Goal: Task Accomplishment & Management: Complete application form

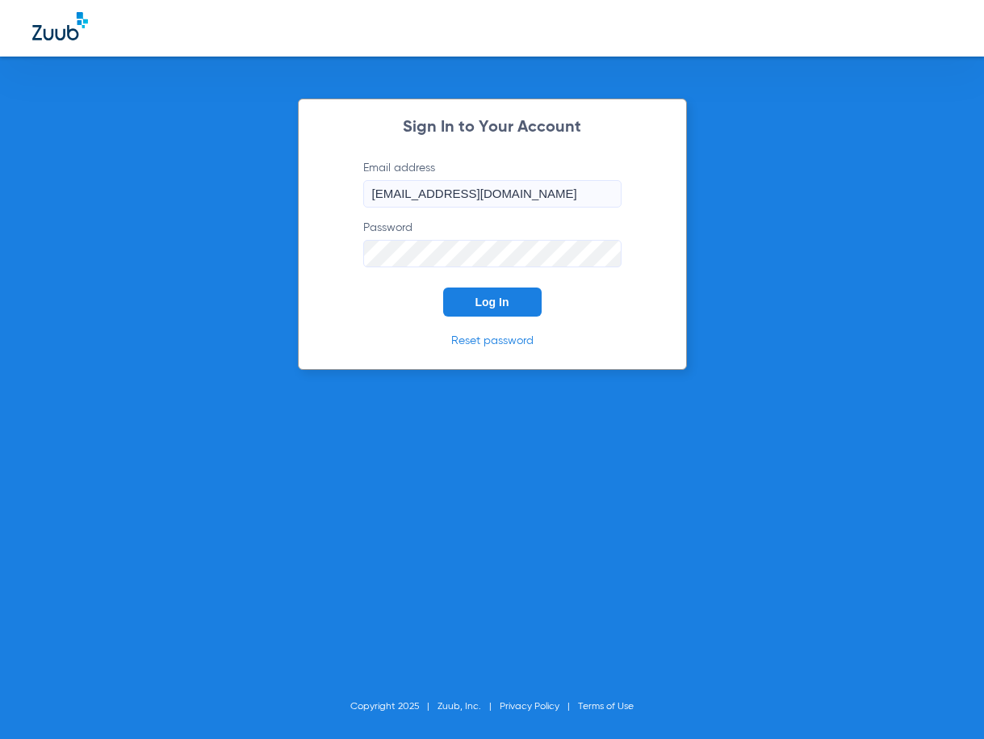
click at [524, 299] on button "Log In" at bounding box center [492, 301] width 98 height 29
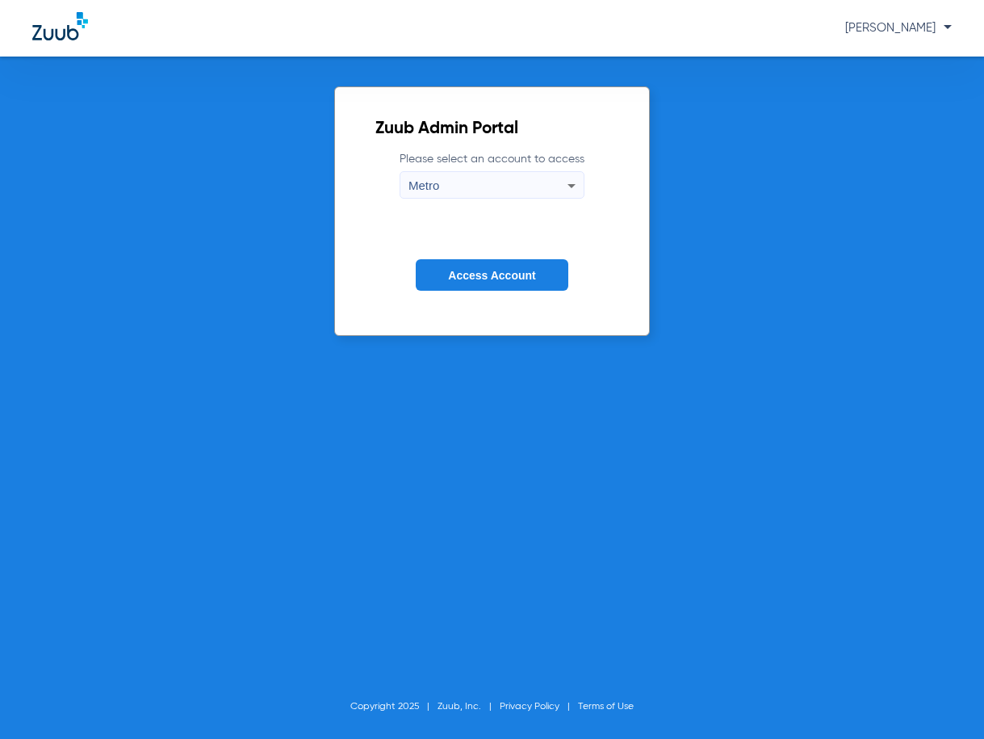
click at [484, 278] on span "Access Account" at bounding box center [491, 275] width 87 height 13
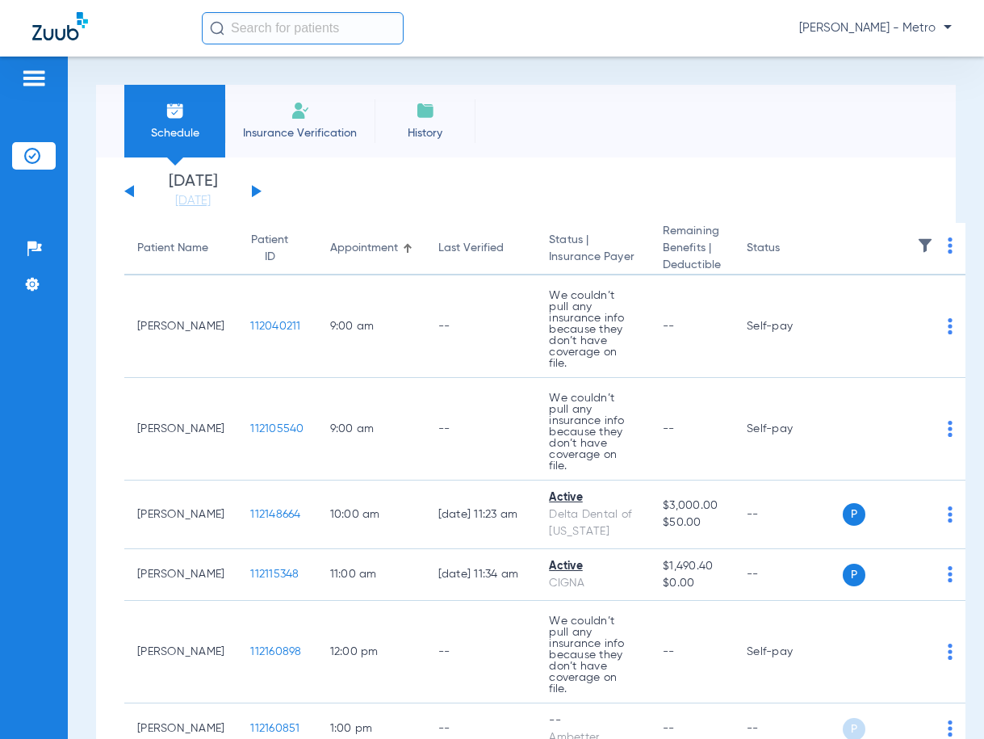
click at [319, 102] on li "Insurance Verification" at bounding box center [299, 121] width 149 height 73
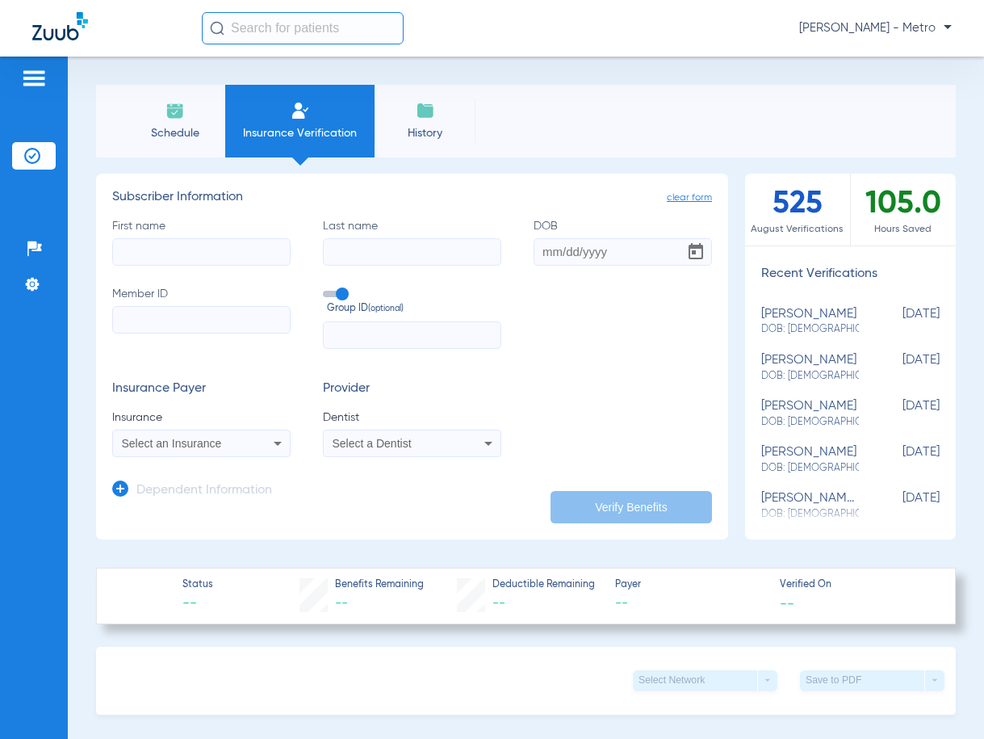
click at [195, 246] on input "First name" at bounding box center [201, 251] width 178 height 27
type input "[PERSON_NAME]"
type input "[DATE]"
click at [157, 310] on input "Member ID" at bounding box center [201, 319] width 178 height 27
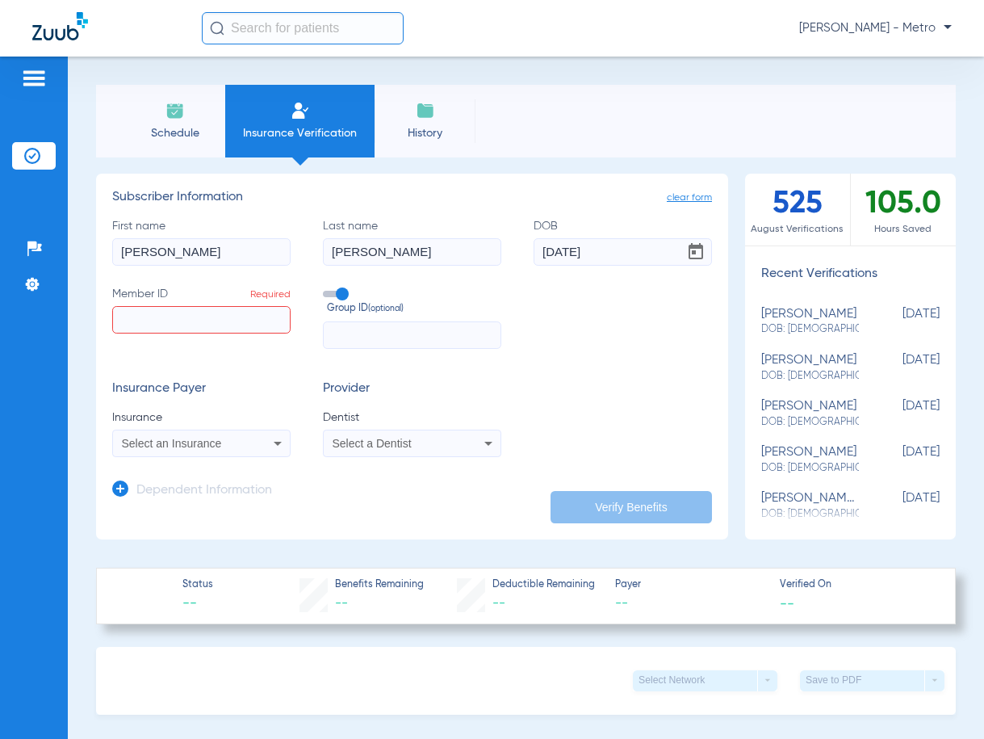
paste input "08021643980"
type input "08021643980"
click at [210, 442] on span "Select an Insurance" at bounding box center [172, 443] width 100 height 13
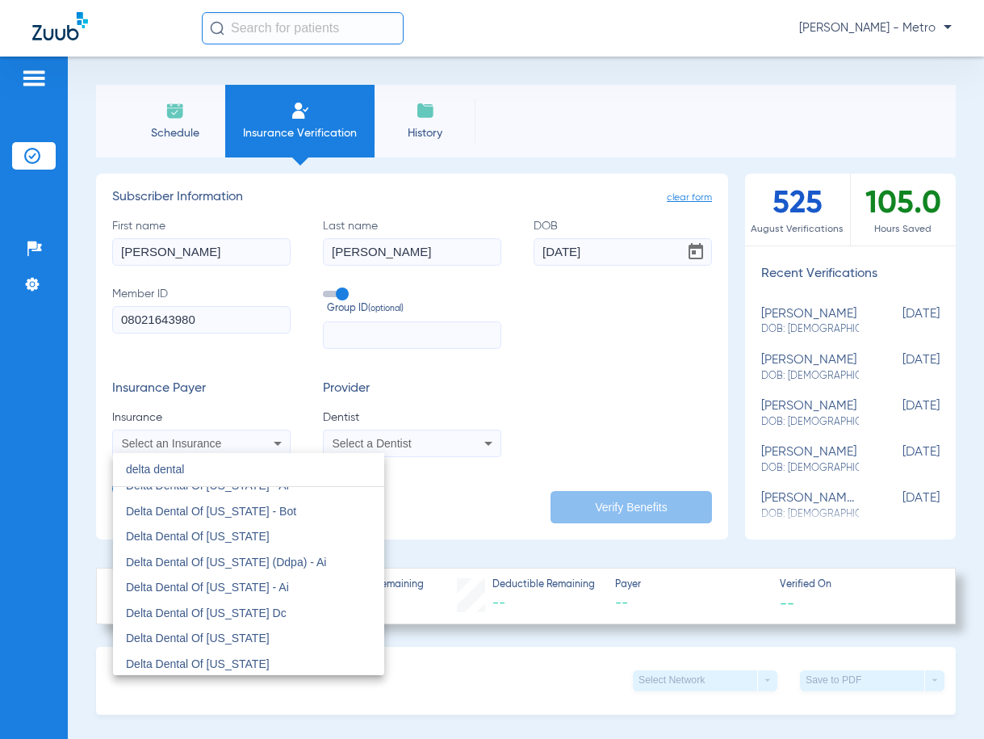
scroll to position [1695, 0]
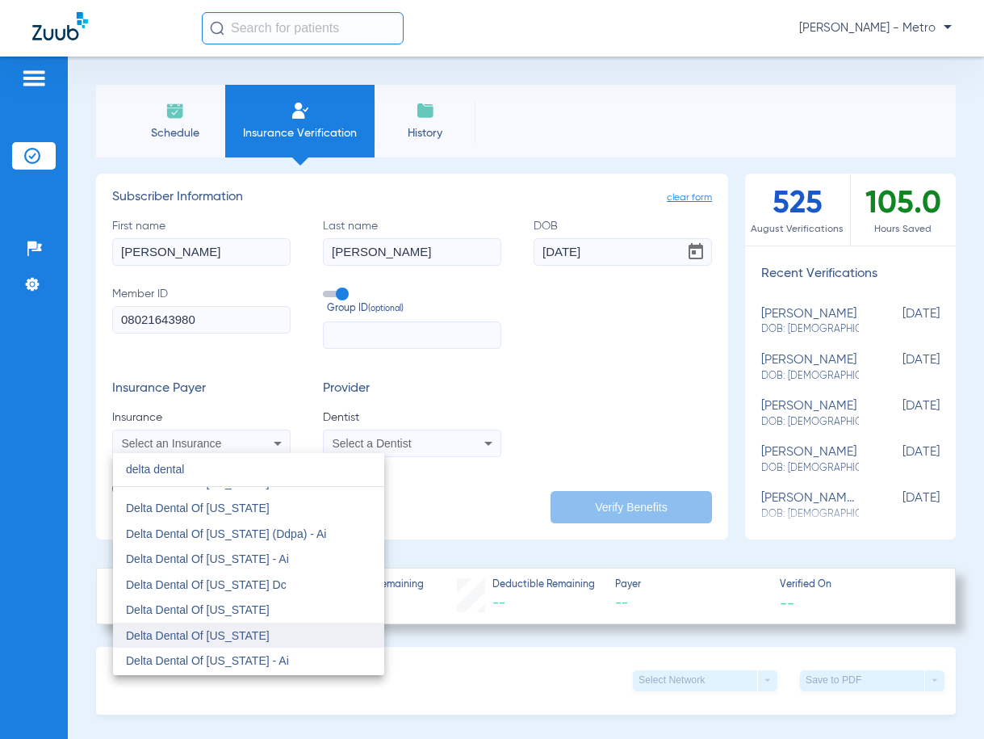
type input "delta dental"
click at [286, 637] on mat-option "Delta Dental Of [US_STATE]" at bounding box center [248, 635] width 271 height 26
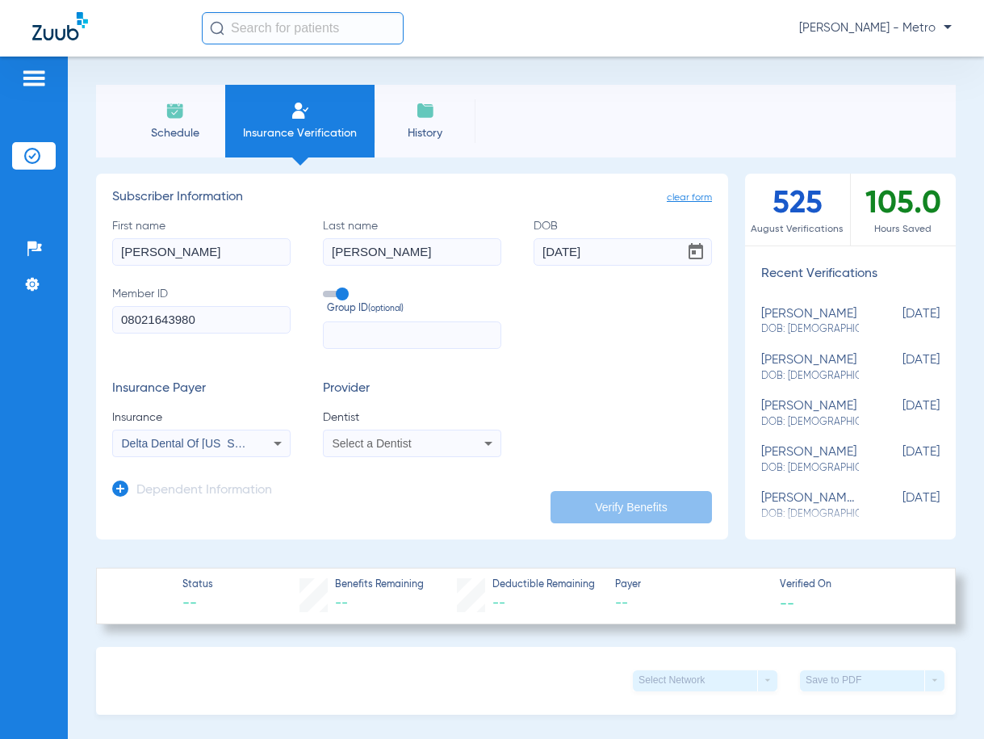
click at [433, 439] on div "Select a Dentist" at bounding box center [397, 442] width 128 height 11
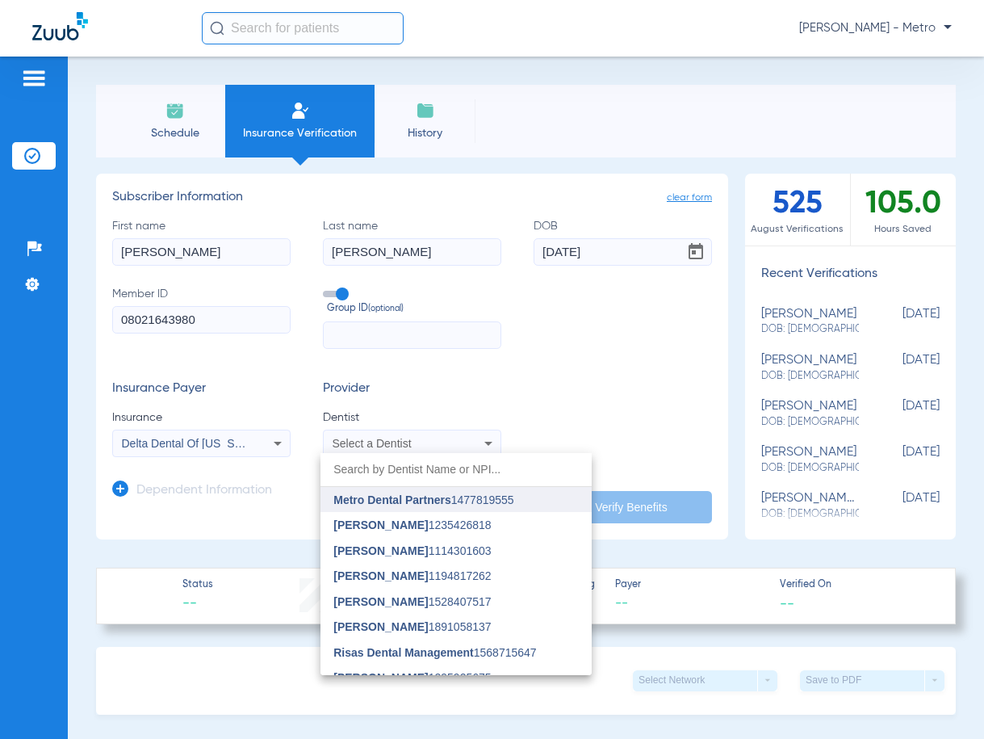
click at [433, 499] on span "Metro Dental Partners" at bounding box center [391, 499] width 117 height 13
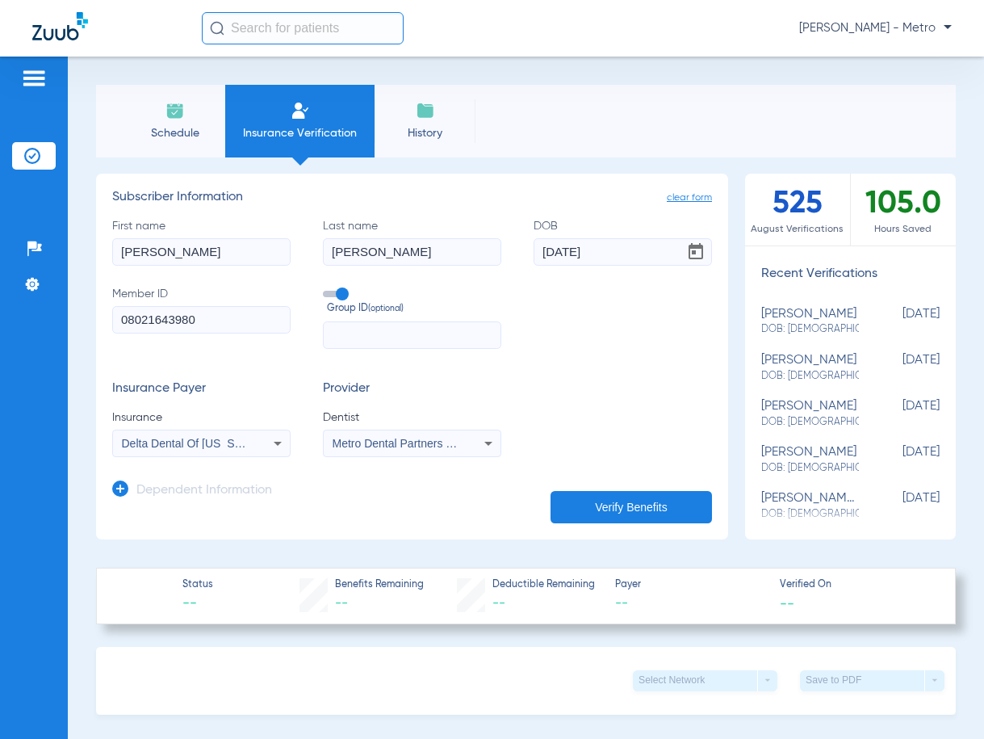
click at [596, 492] on button "Verify Benefits" at bounding box center [630, 507] width 161 height 32
type input "ronald"
type input "brooks"
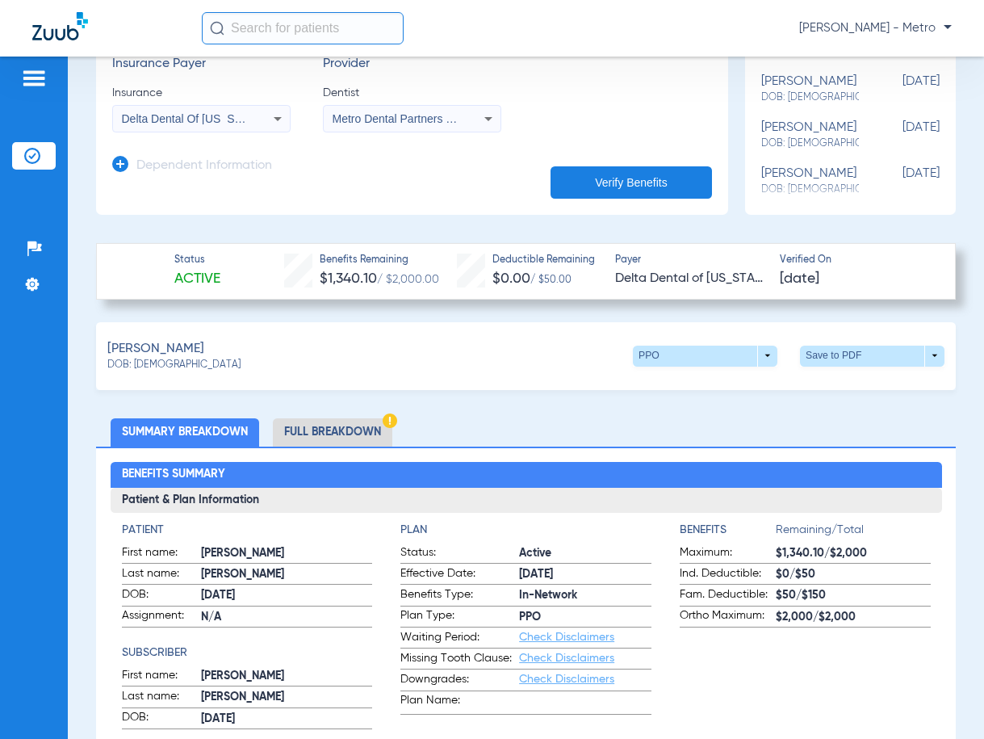
scroll to position [323, 0]
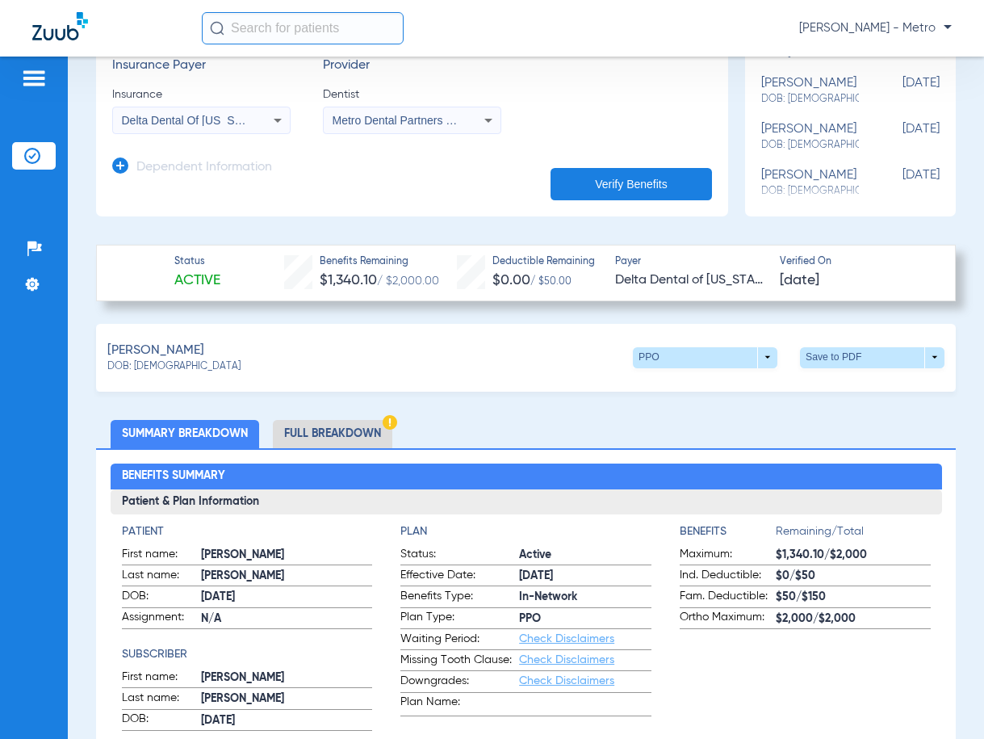
click at [336, 428] on li "Full Breakdown" at bounding box center [332, 434] width 119 height 28
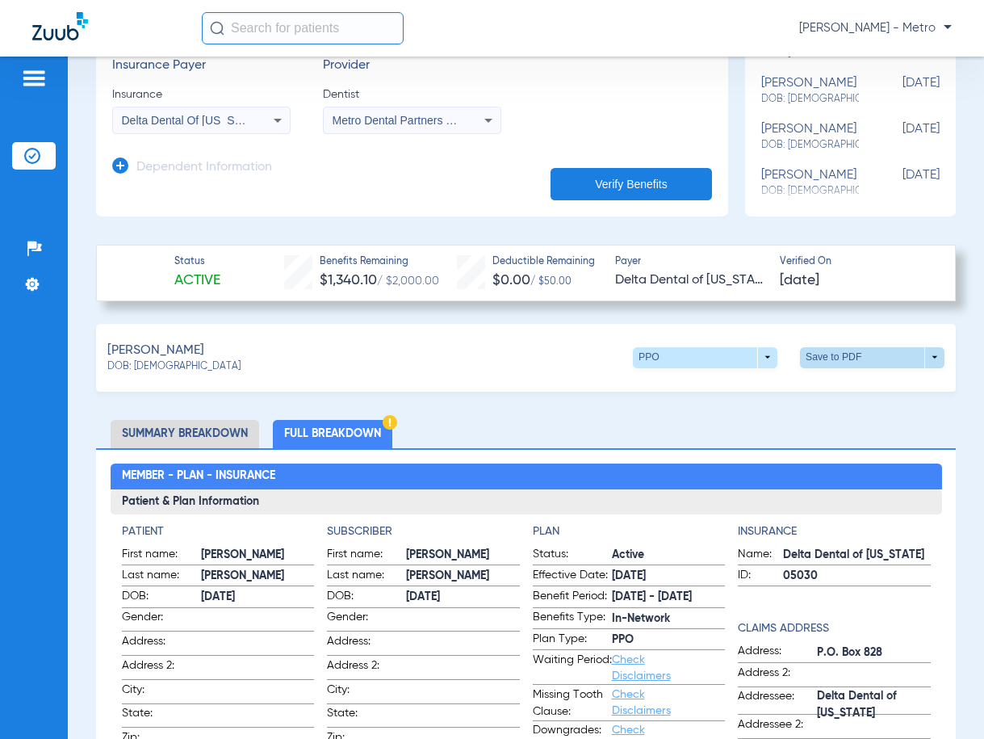
click at [831, 353] on span at bounding box center [872, 357] width 144 height 21
click at [748, 380] on button "insert_drive_file Save to PDF" at bounding box center [723, 387] width 122 height 32
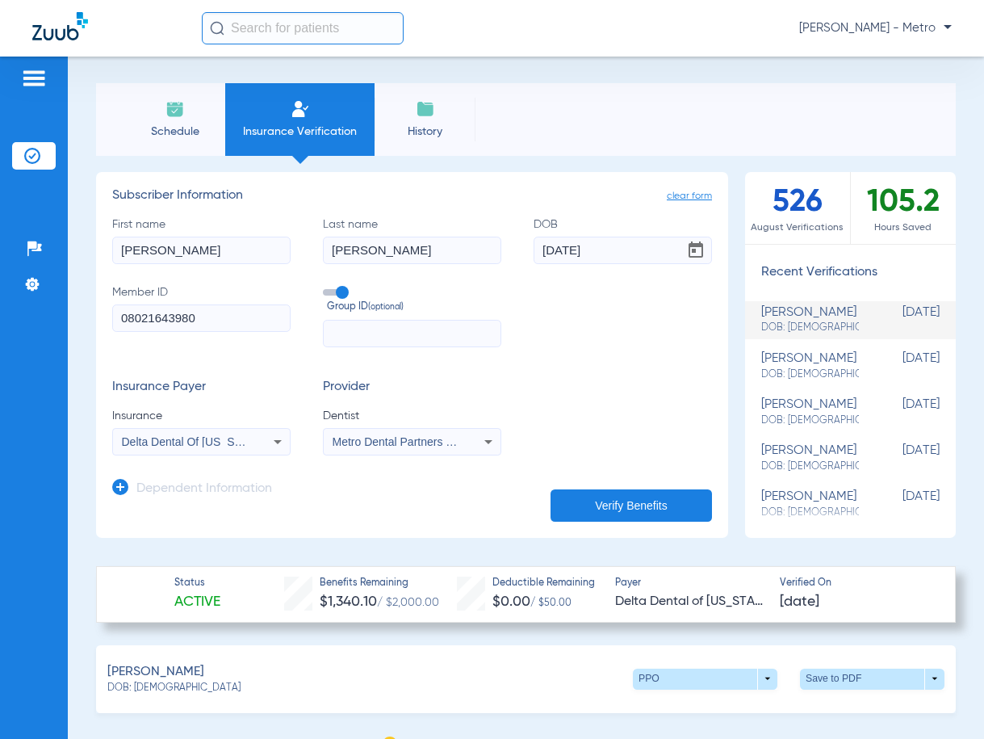
scroll to position [0, 0]
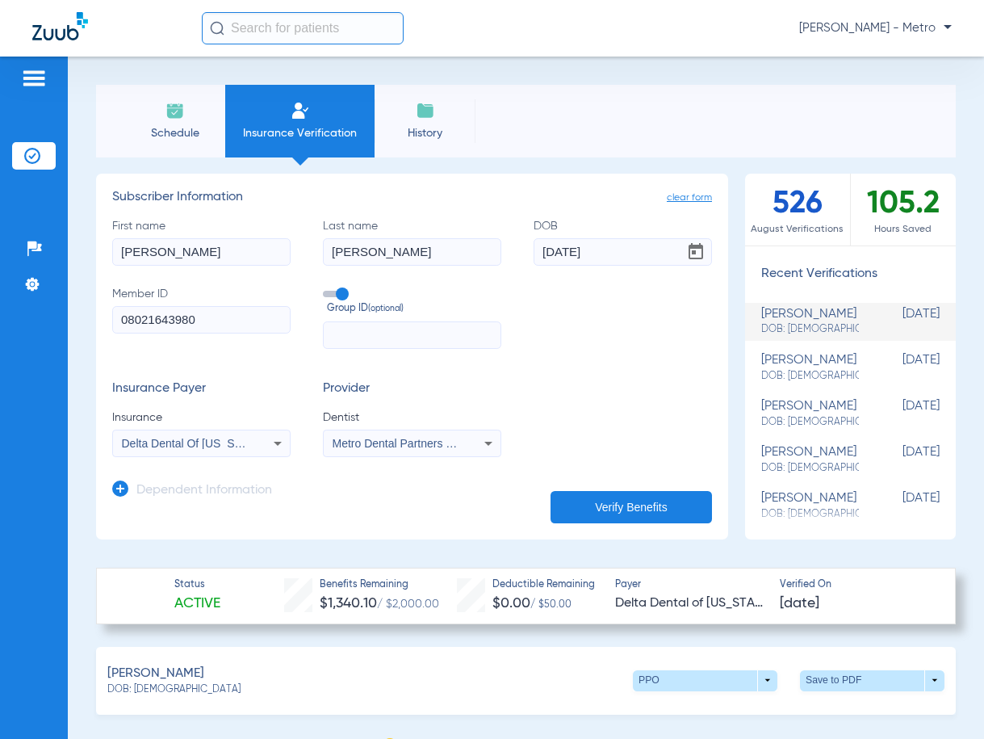
click at [44, 23] on img at bounding box center [60, 26] width 56 height 28
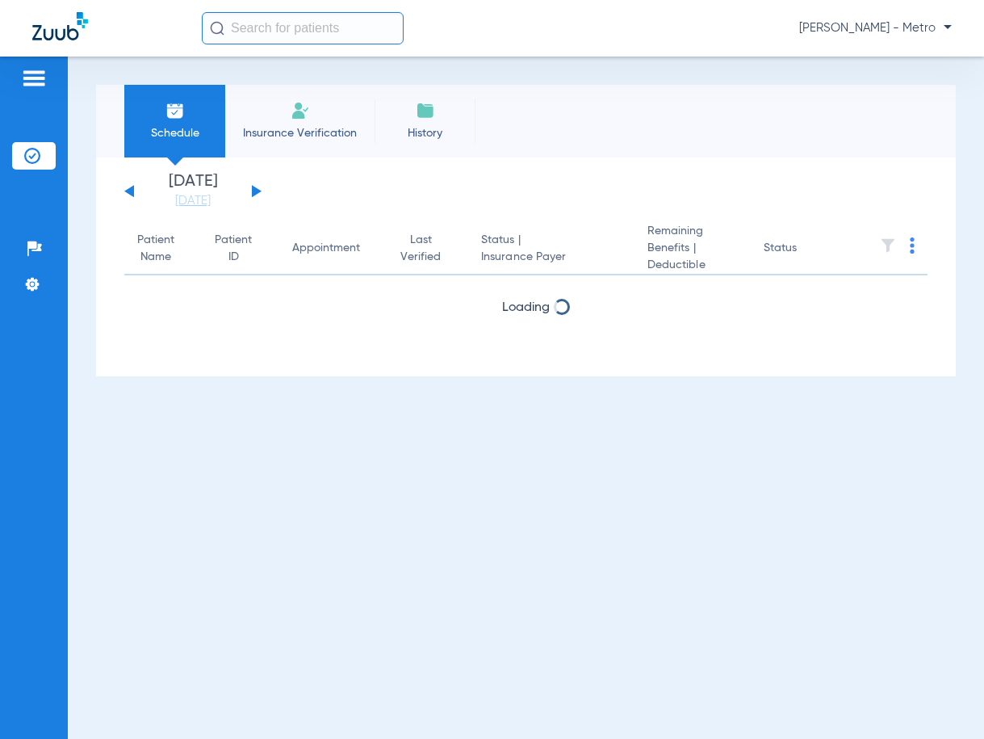
click at [50, 31] on img at bounding box center [60, 26] width 56 height 28
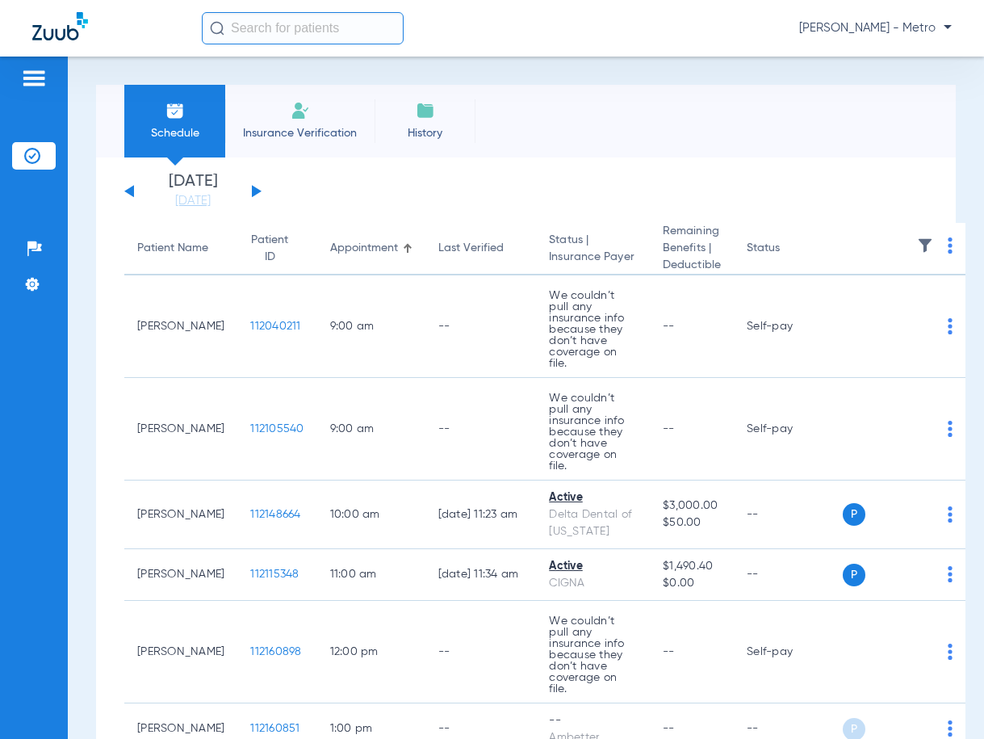
drag, startPoint x: 290, startPoint y: 115, endPoint x: 294, endPoint y: 127, distance: 12.0
click at [291, 115] on img at bounding box center [300, 110] width 19 height 19
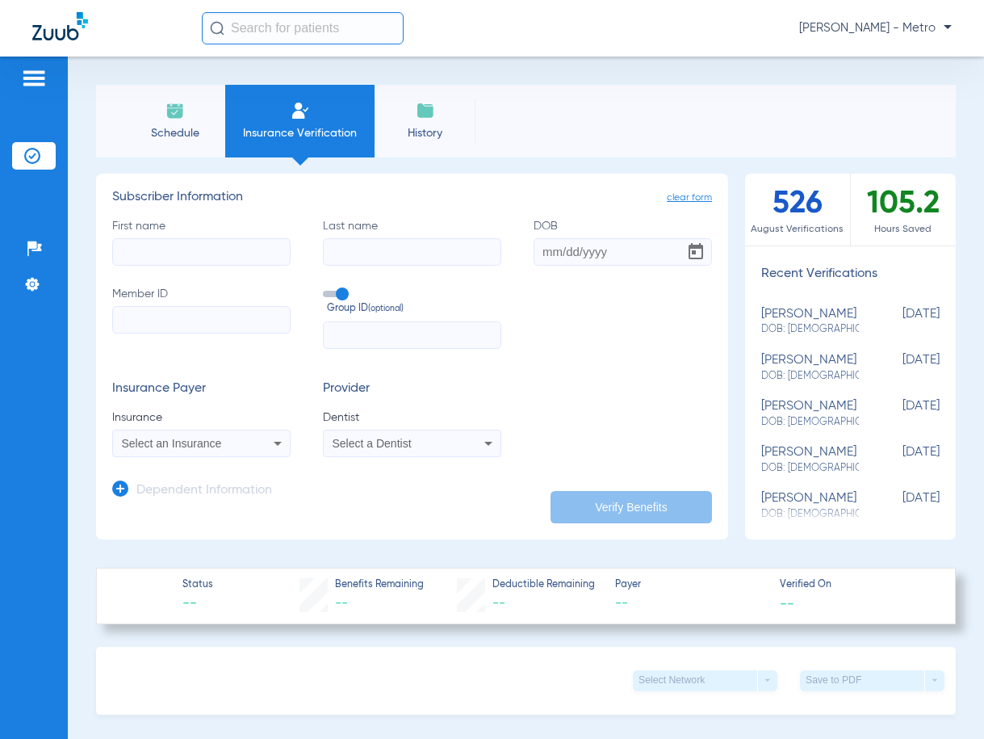
click at [209, 253] on input "First name" at bounding box center [201, 251] width 178 height 27
type input "j"
type input "jesus"
type input "olguin"
drag, startPoint x: 160, startPoint y: 310, endPoint x: 597, endPoint y: 249, distance: 441.8
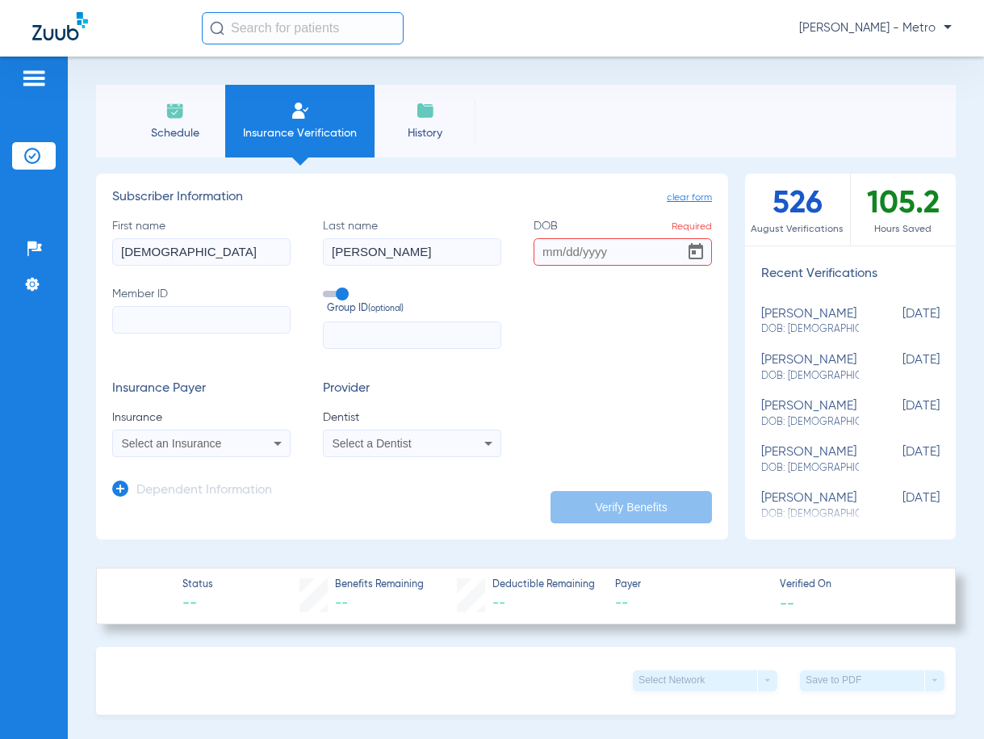
click at [597, 249] on input "DOB Required" at bounding box center [623, 251] width 178 height 27
paste input "10/06/1962"
type input "10/06/1962"
paste input "PPO Delta Dental (9-1-2024)"
type input "P"
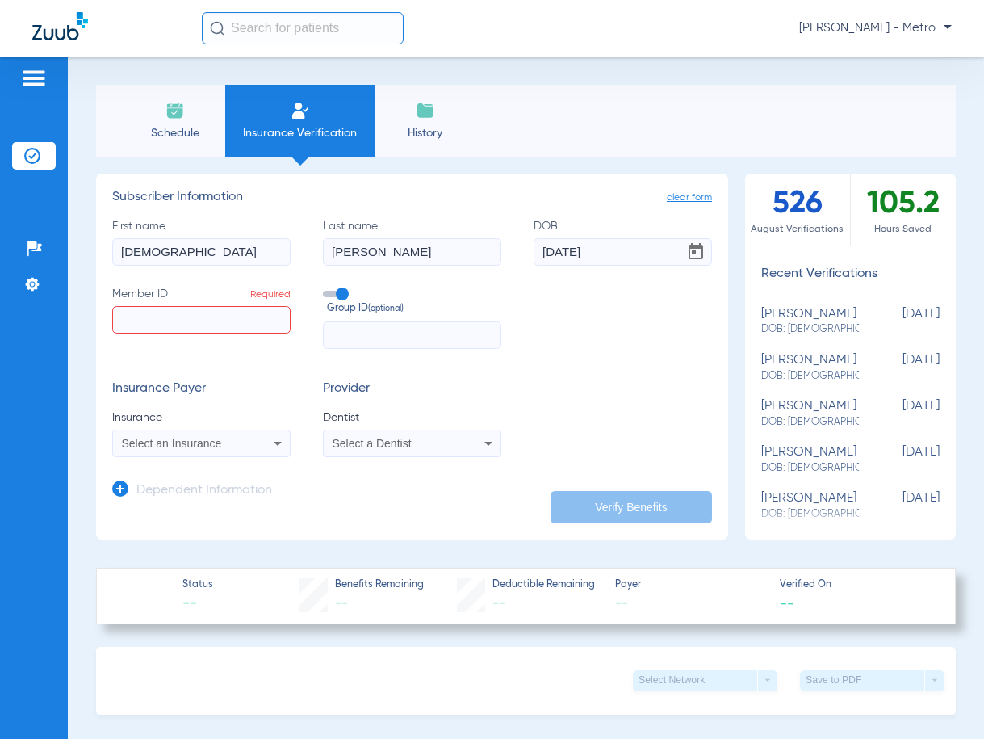
paste input "994000619"
type input "994000619"
click at [237, 450] on div "Select an Insurance" at bounding box center [201, 442] width 177 height 19
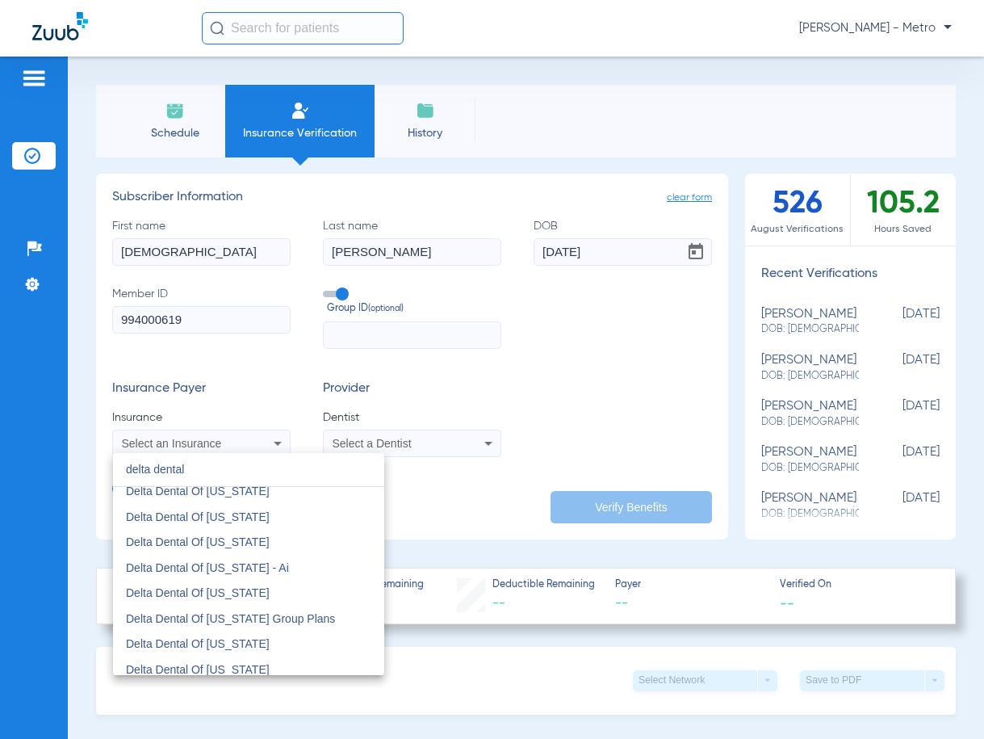
scroll to position [565, 0]
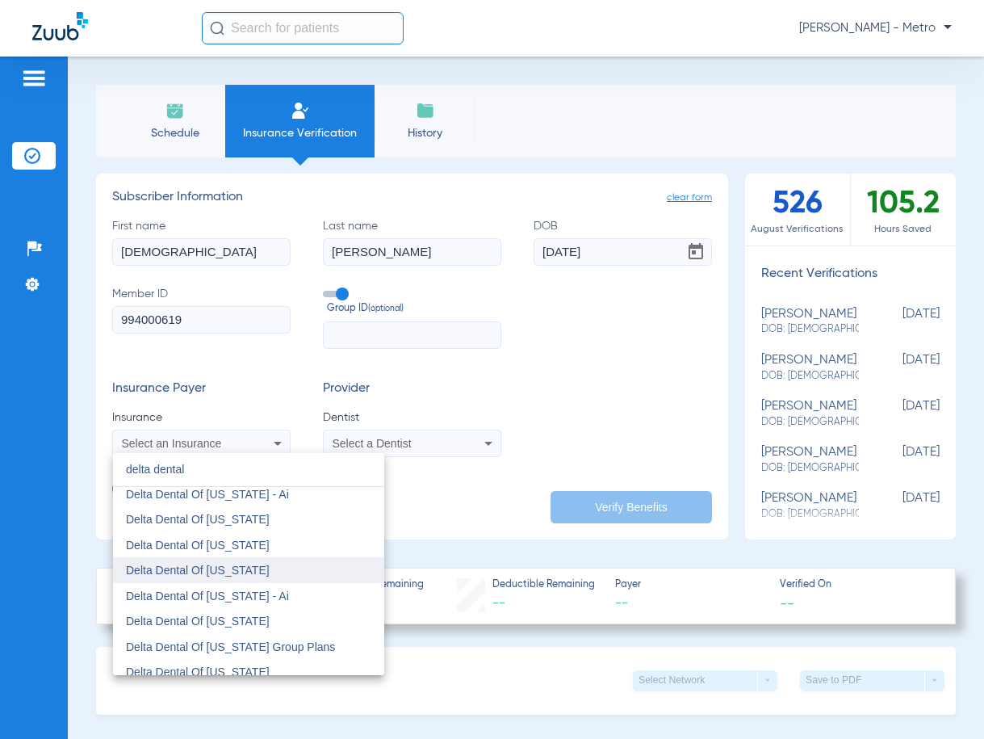
type input "delta dental"
click at [297, 564] on mat-option "Delta Dental Of [US_STATE]" at bounding box center [248, 570] width 271 height 26
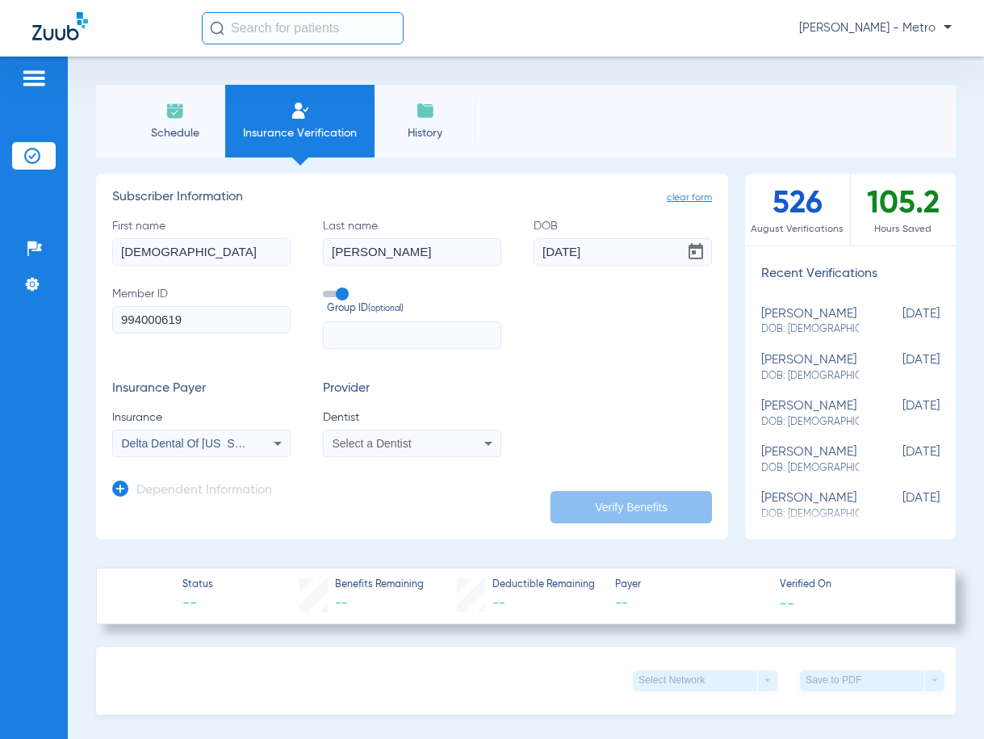
click at [417, 449] on div "Select a Dentist" at bounding box center [412, 442] width 177 height 19
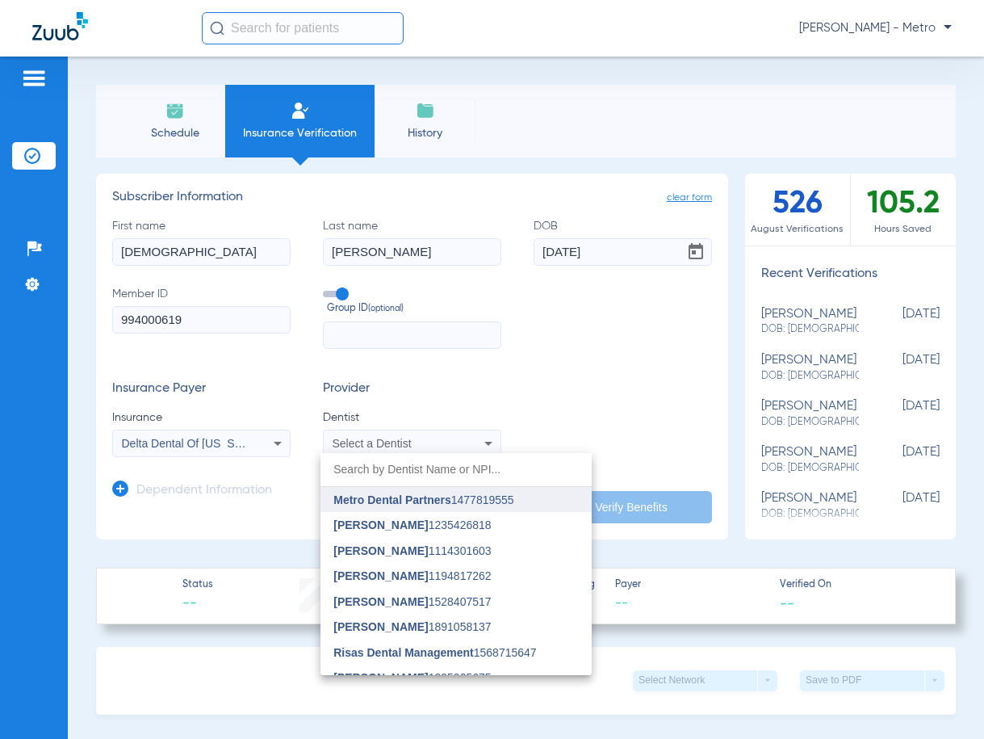
click at [417, 500] on span "Metro Dental Partners" at bounding box center [391, 499] width 117 height 13
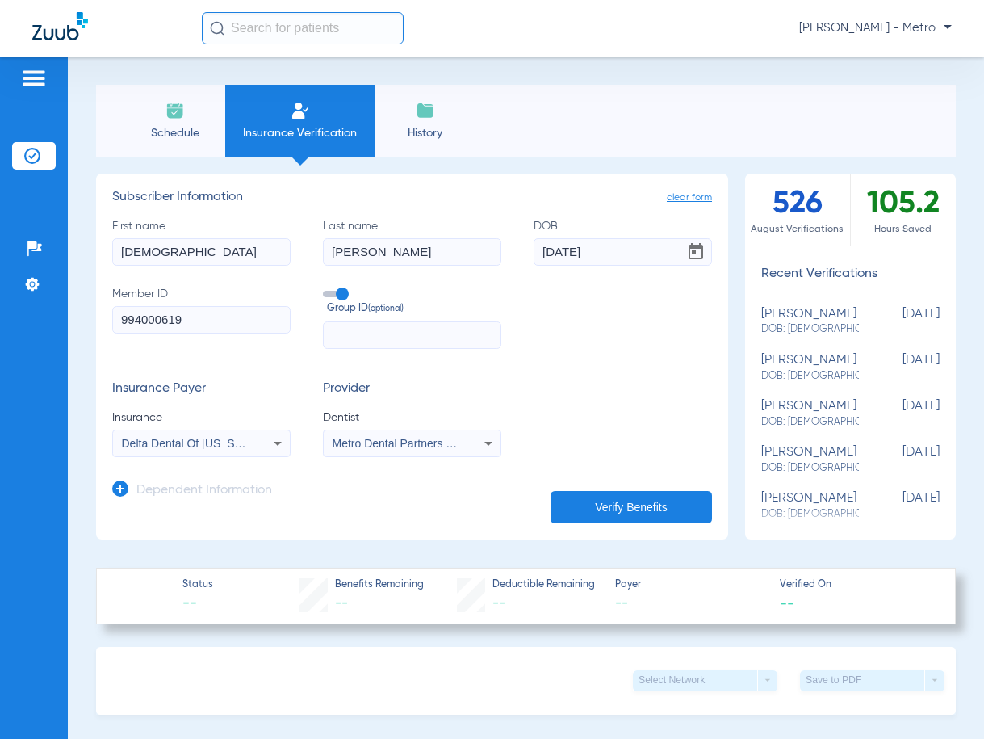
click at [603, 500] on button "Verify Benefits" at bounding box center [630, 507] width 161 height 32
type input "jesus"
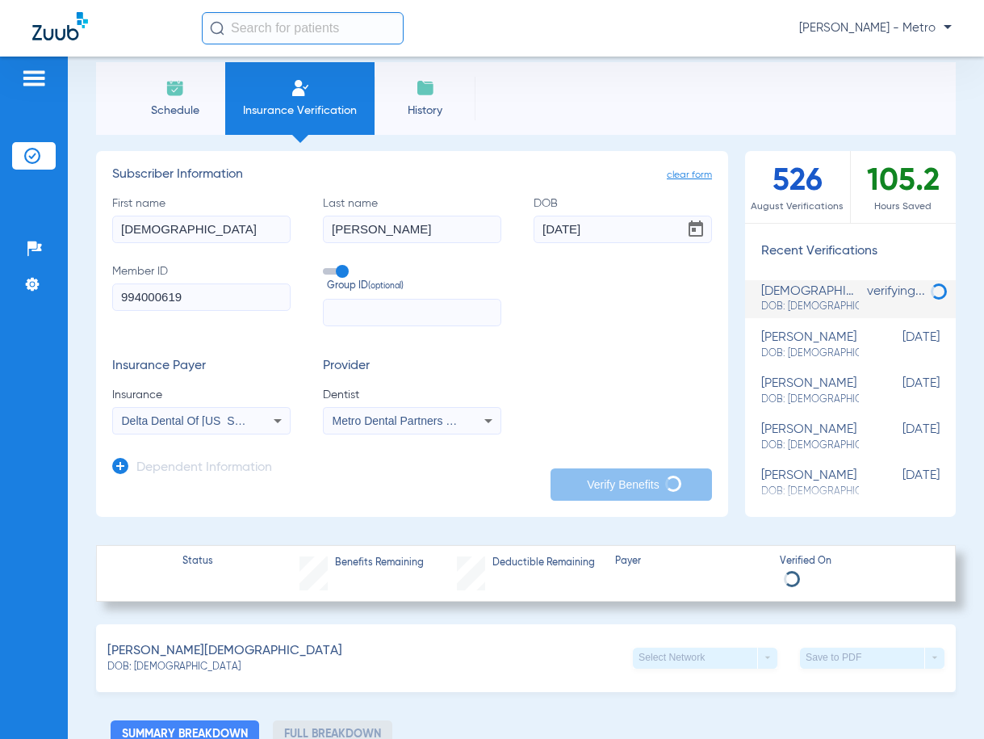
scroll to position [0, 0]
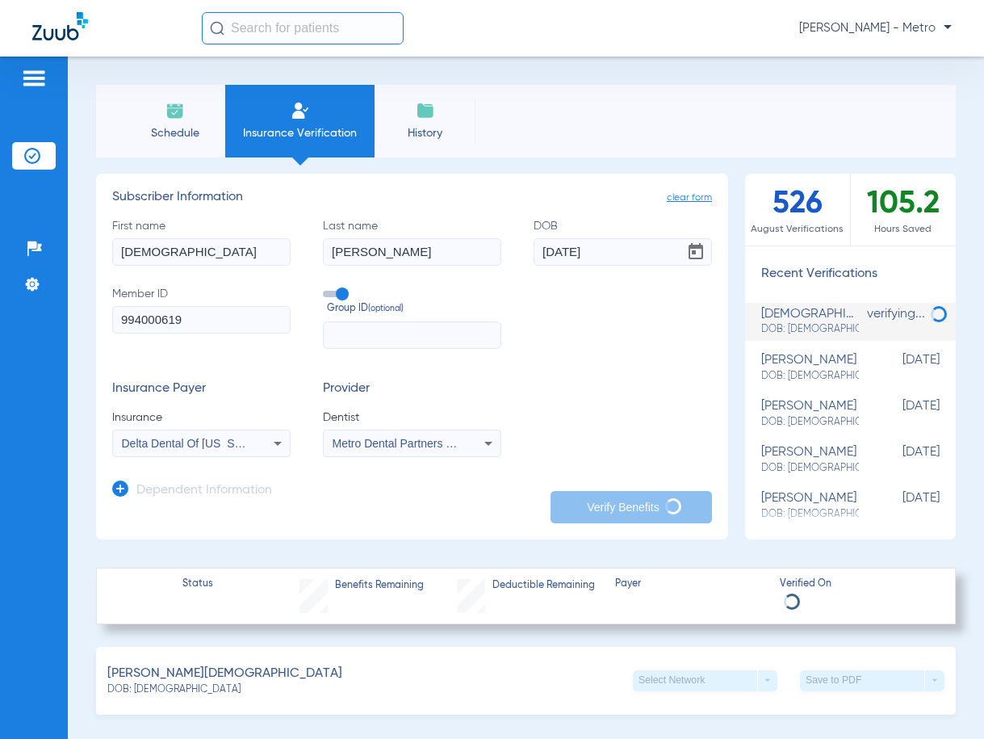
click at [207, 477] on div "Dependent Information" at bounding box center [192, 494] width 160 height 34
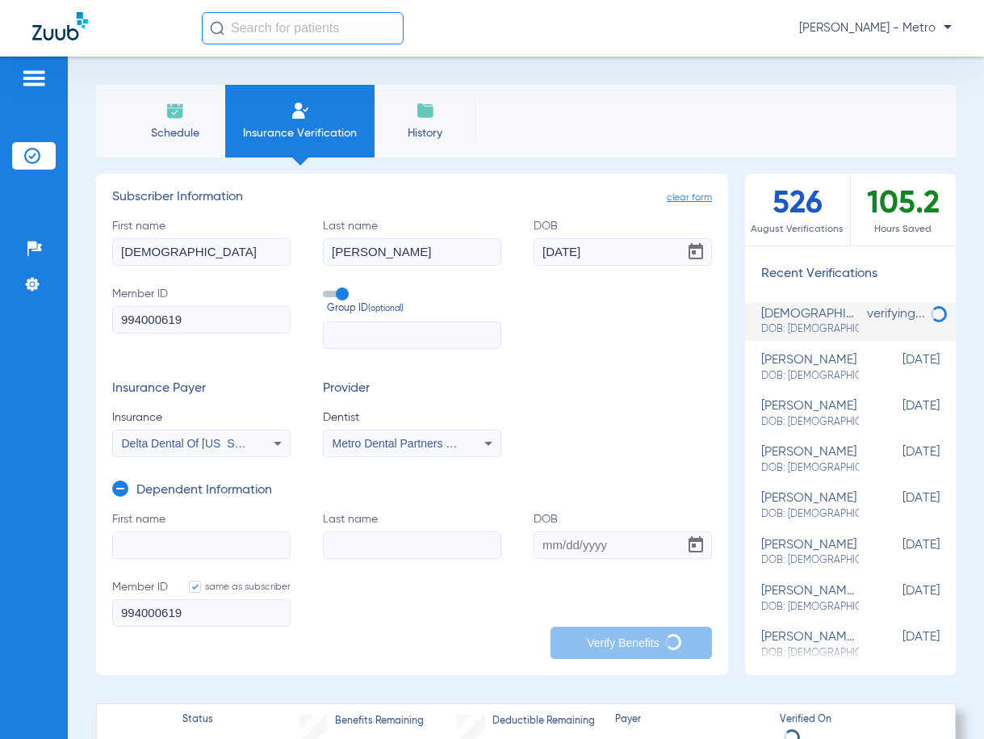
click at [188, 532] on input "First name" at bounding box center [201, 544] width 178 height 27
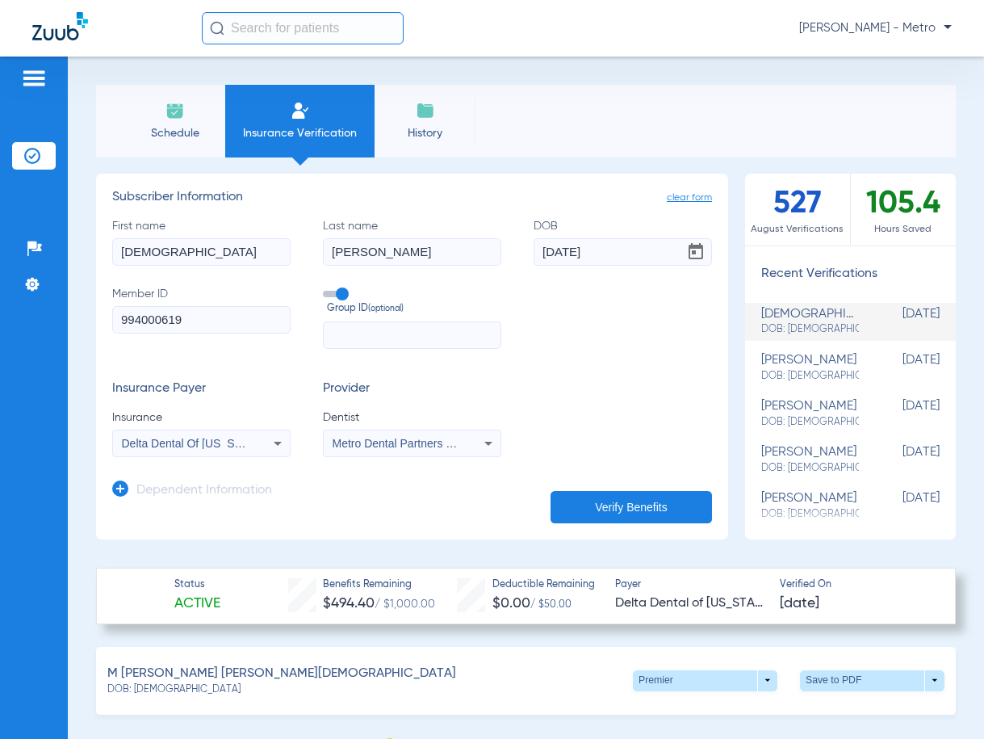
scroll to position [161, 0]
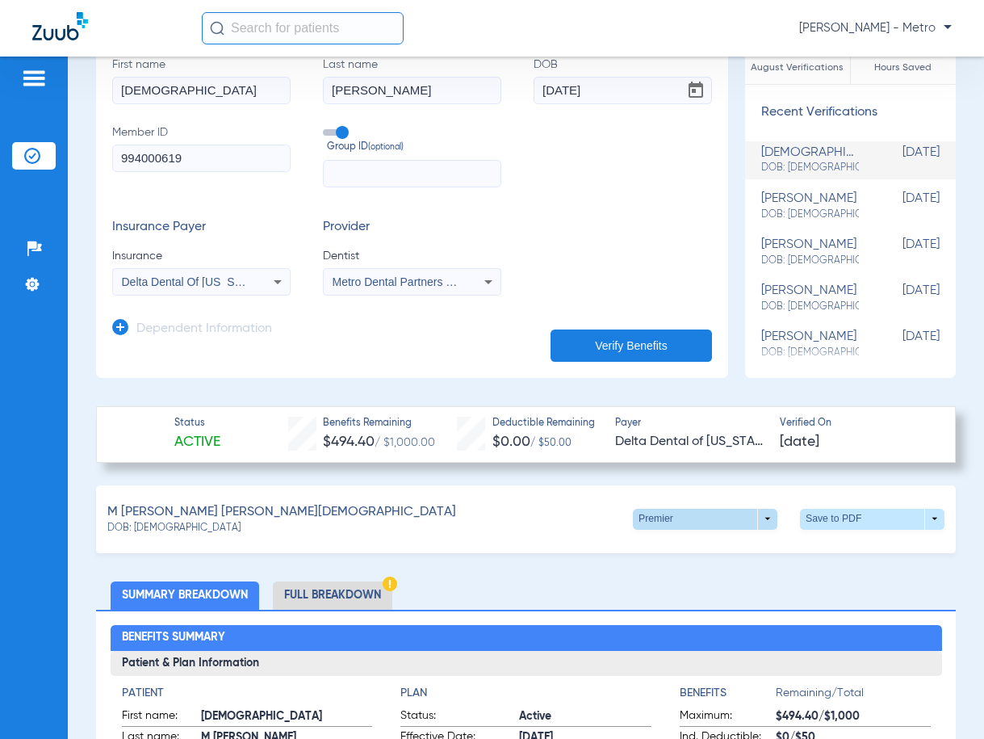
click at [697, 512] on span at bounding box center [705, 519] width 39 height 39
click at [681, 551] on span "Premier" at bounding box center [671, 548] width 75 height 11
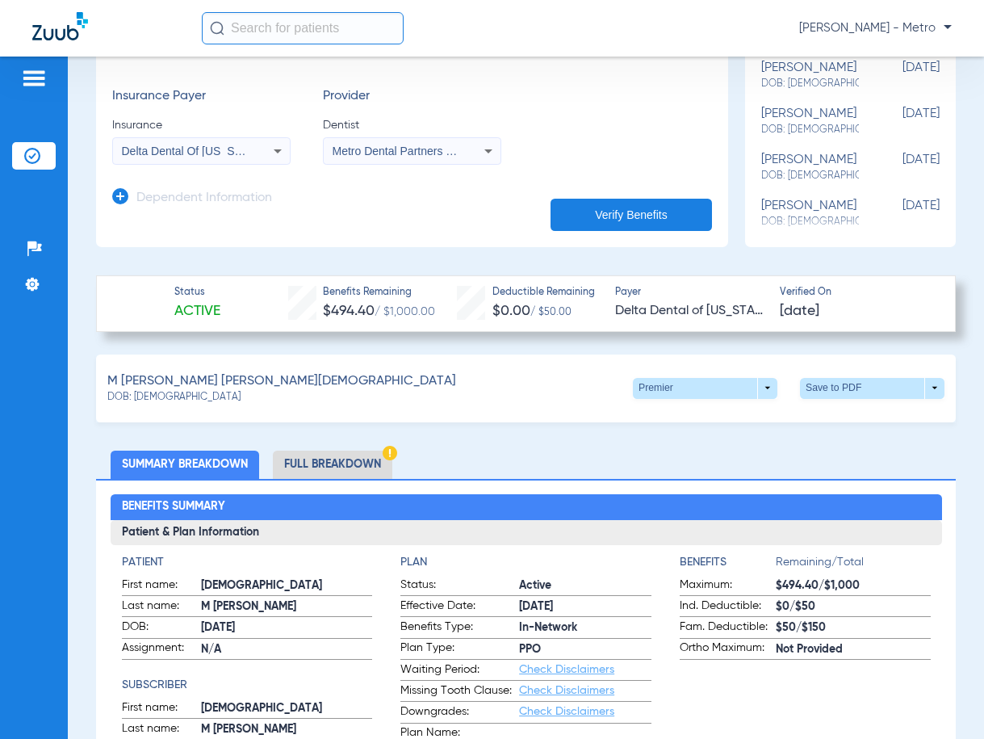
scroll to position [242, 0]
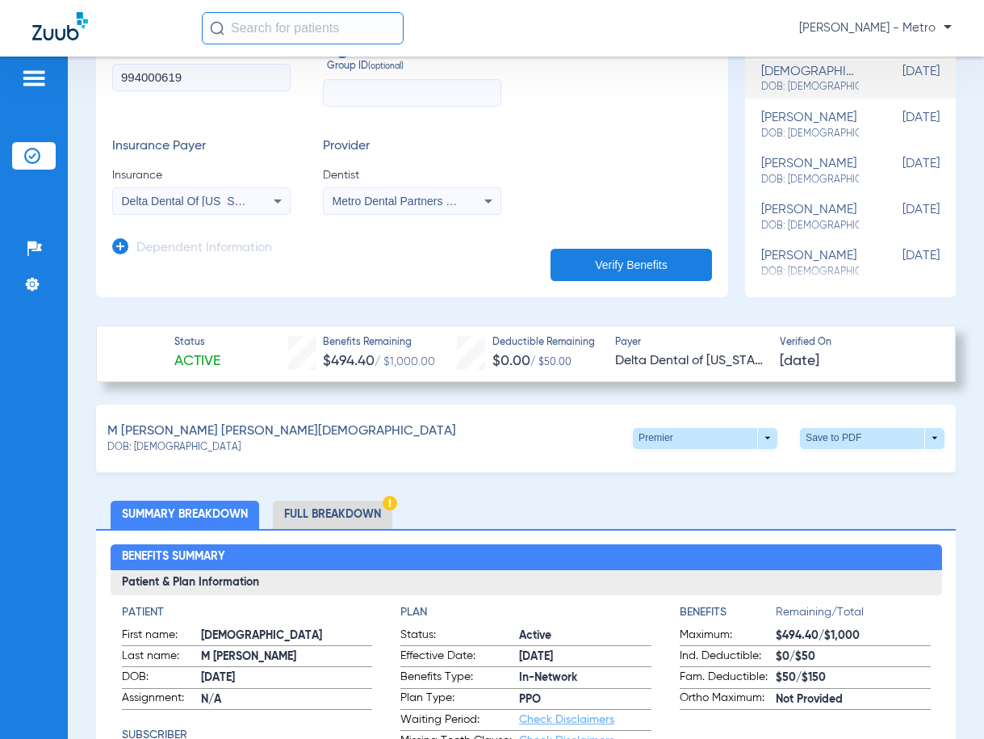
click at [118, 237] on div "Dependent Information" at bounding box center [192, 252] width 160 height 34
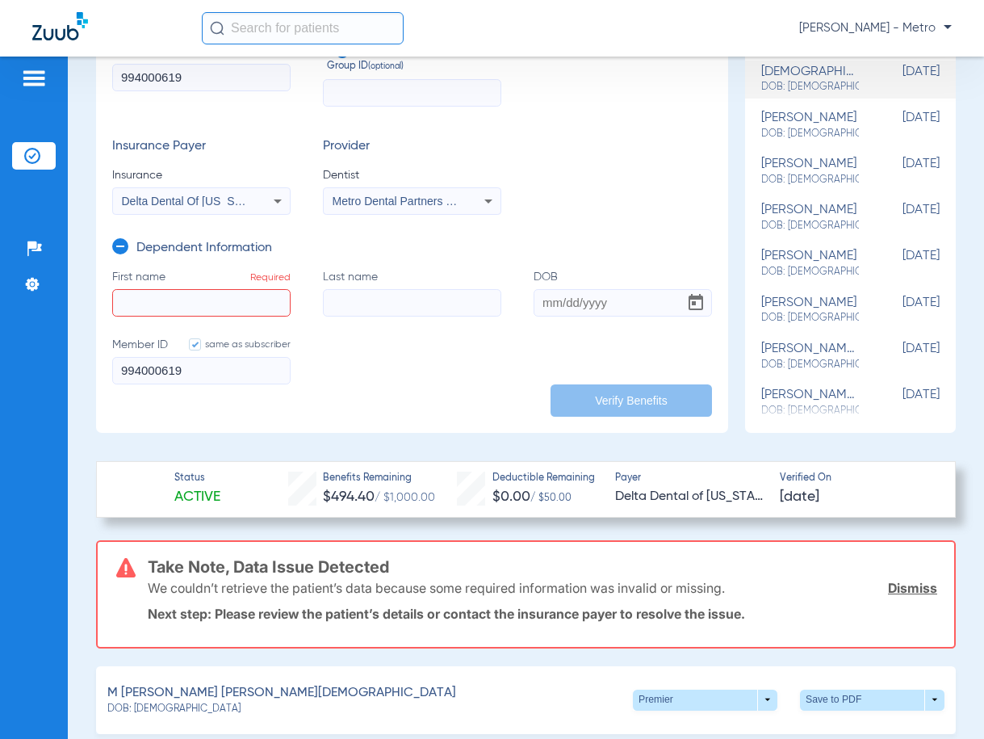
click at [188, 297] on input "First name Required" at bounding box center [201, 302] width 178 height 27
type input "ESMERALDA"
type input "LEON"
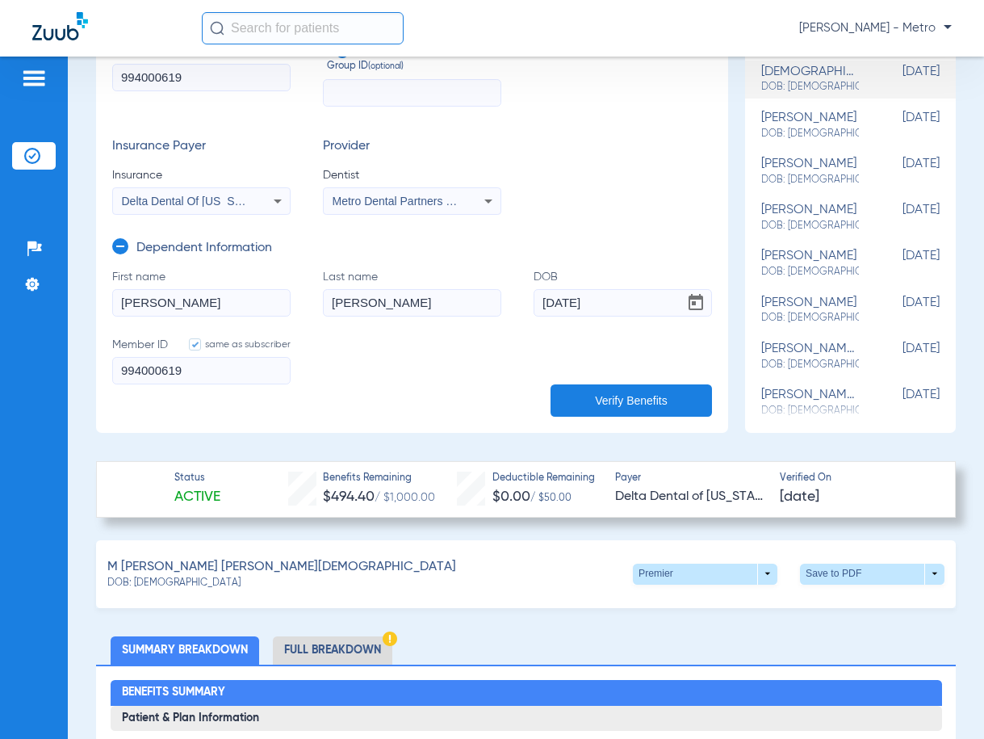
type input "07/25/1976"
click at [651, 394] on button "Verify Benefits" at bounding box center [630, 400] width 161 height 32
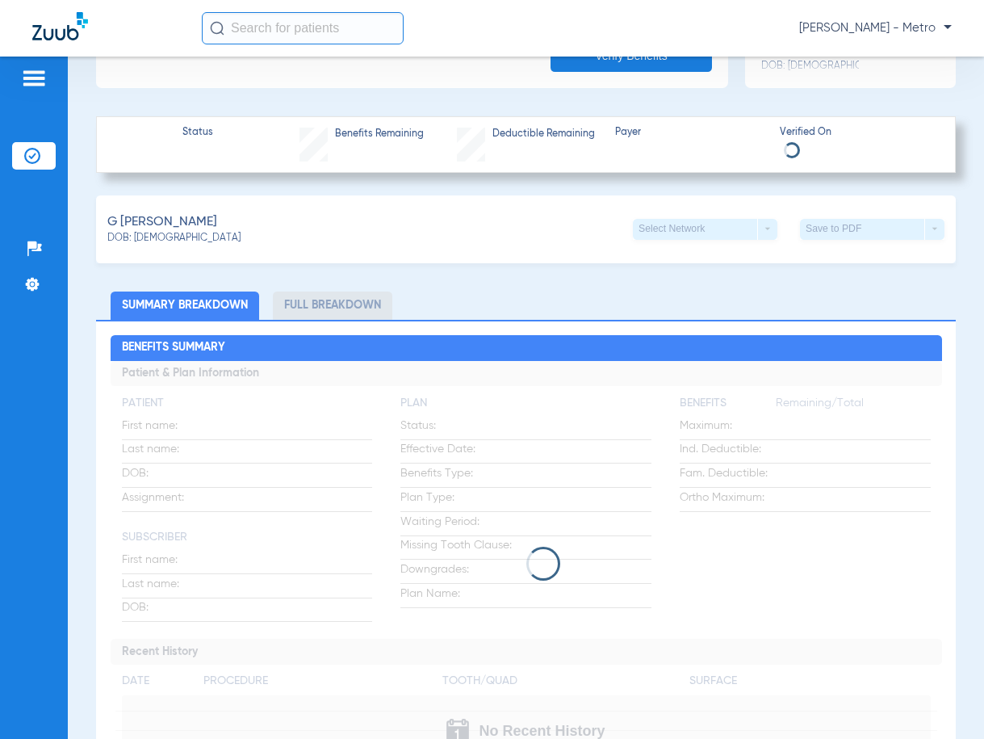
scroll to position [404, 0]
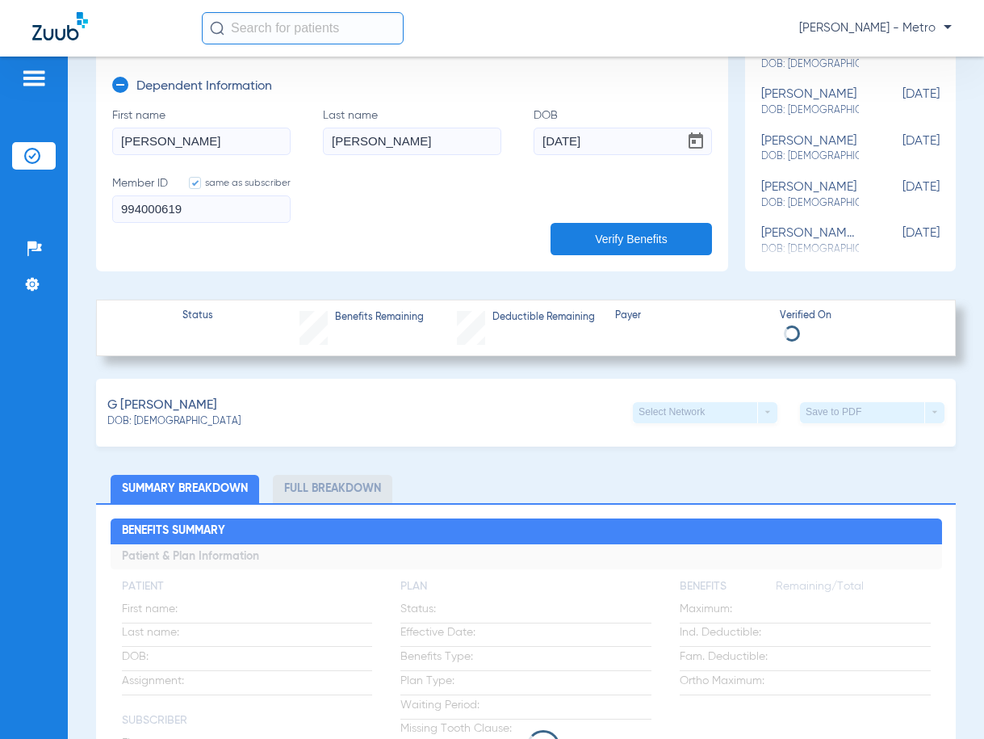
click at [384, 431] on div "G Leon, Esmeralda DOB: 07/25/1976 Select Network arrow_drop_down Save to PDF ar…" at bounding box center [526, 413] width 860 height 68
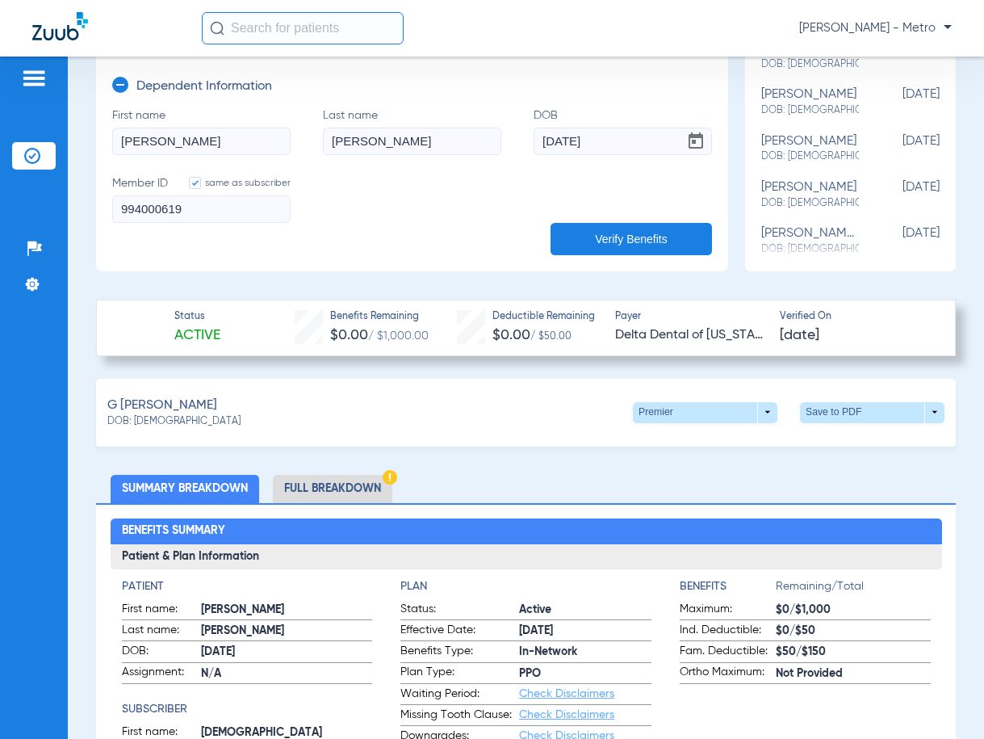
click at [354, 475] on li "Full Breakdown" at bounding box center [332, 489] width 119 height 28
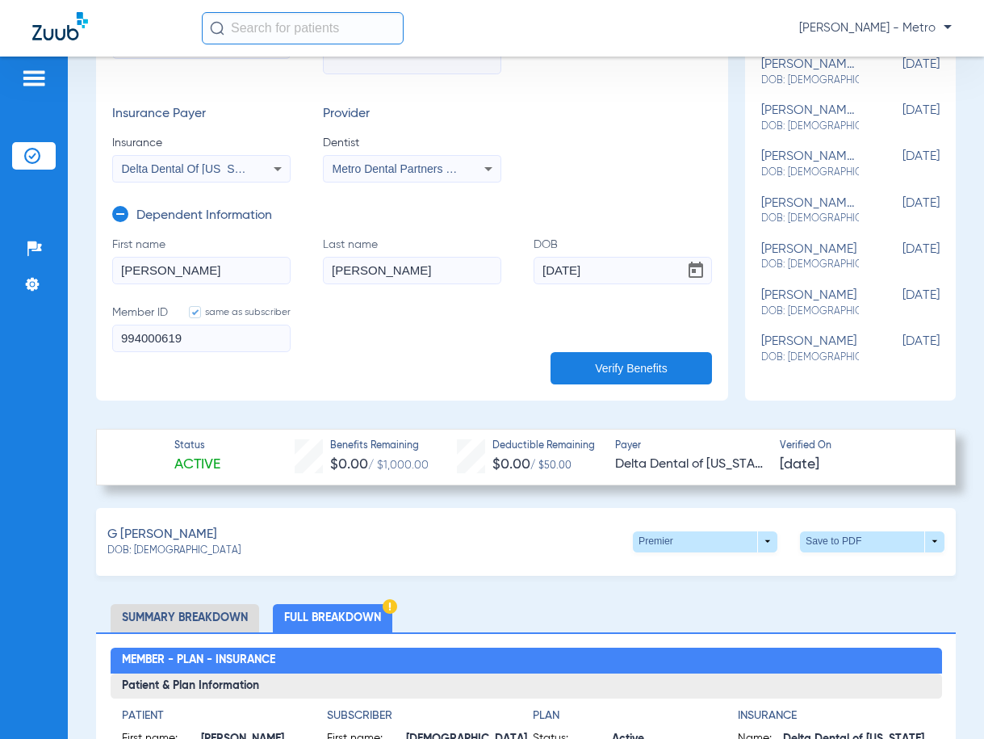
scroll to position [323, 0]
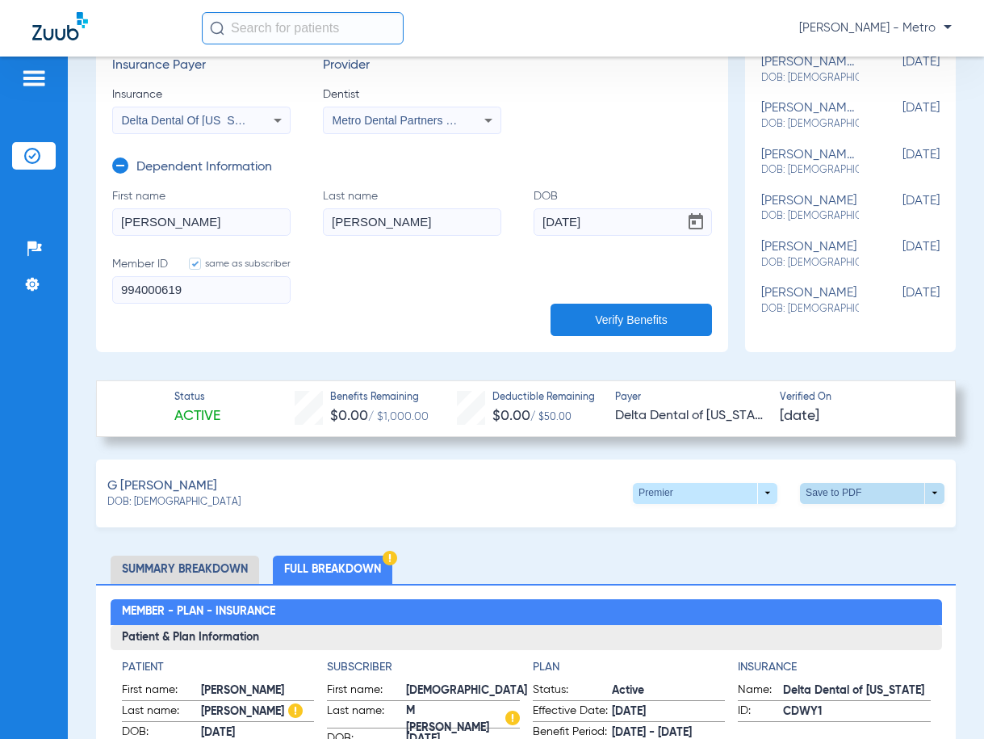
click at [824, 492] on span at bounding box center [872, 493] width 144 height 21
click at [723, 528] on span "Save to PDF" at bounding box center [739, 522] width 64 height 11
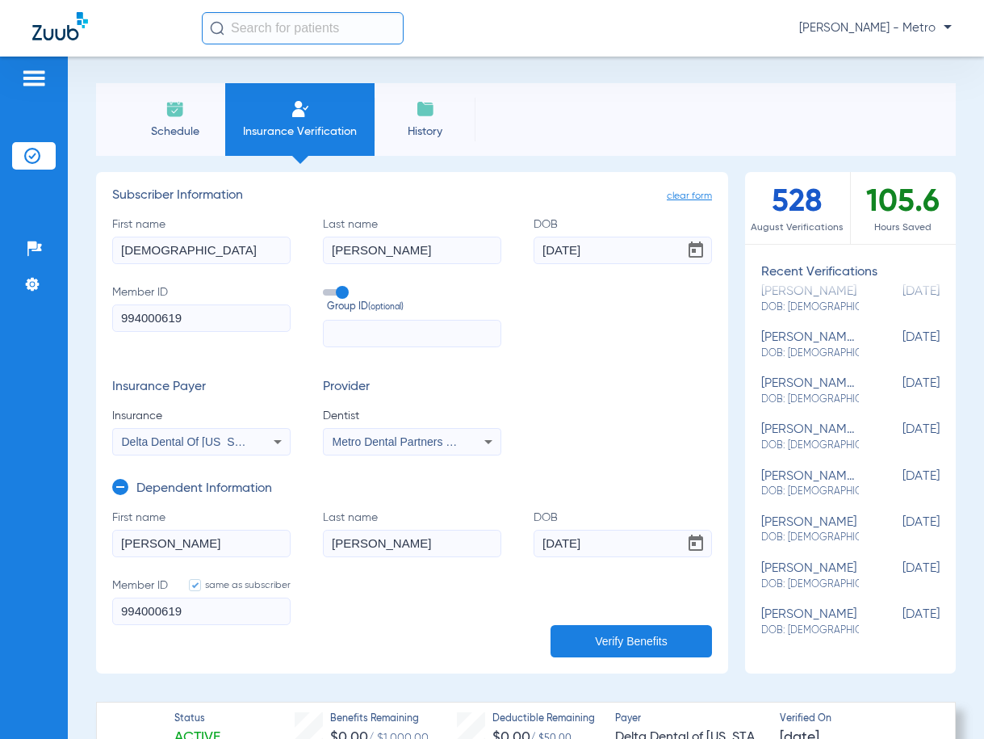
scroll to position [0, 0]
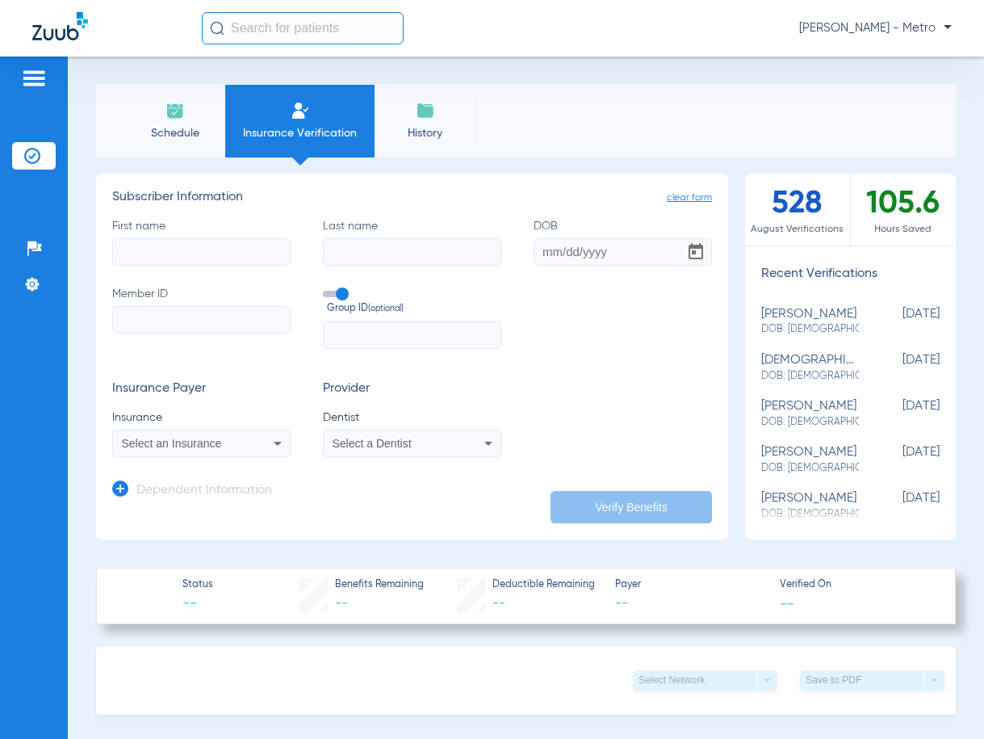
click at [217, 241] on input "First name" at bounding box center [201, 251] width 178 height 27
type input "[PERSON_NAME]"
click at [369, 248] on input "[PERSON_NAME]" at bounding box center [412, 251] width 178 height 27
type input "[PERSON_NAME]"
click at [571, 257] on input "DOB Required" at bounding box center [623, 251] width 178 height 27
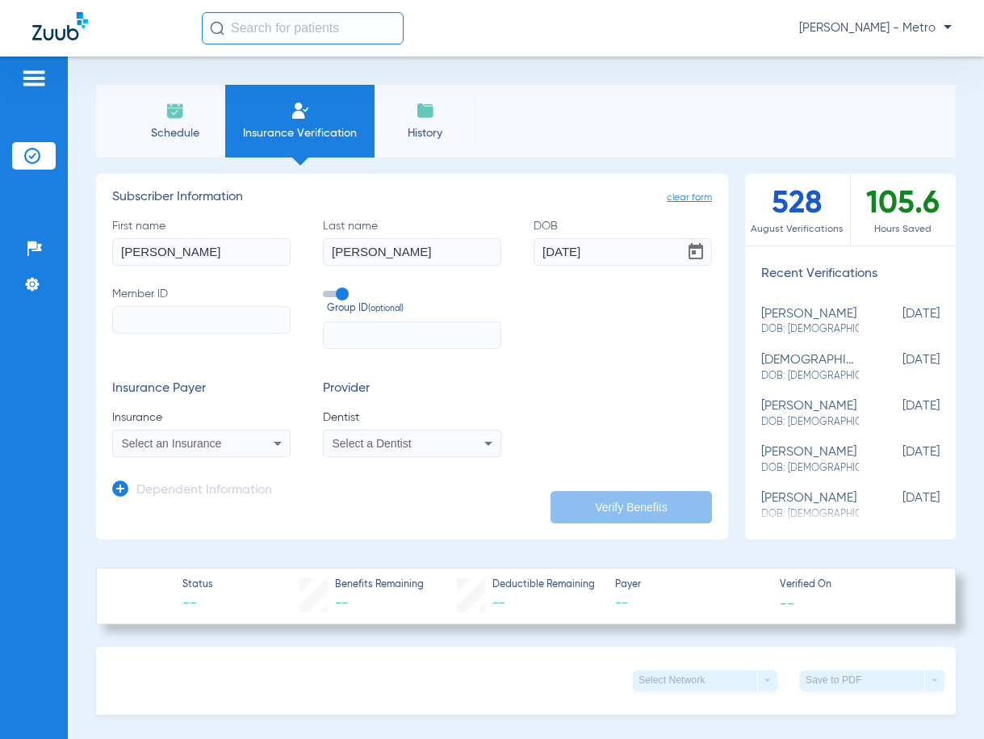
type input "[DATE]"
click at [187, 321] on input "Member ID" at bounding box center [201, 319] width 178 height 27
paste input "765010151"
type input "765010151"
click at [168, 446] on span "Select an Insurance" at bounding box center [172, 443] width 100 height 13
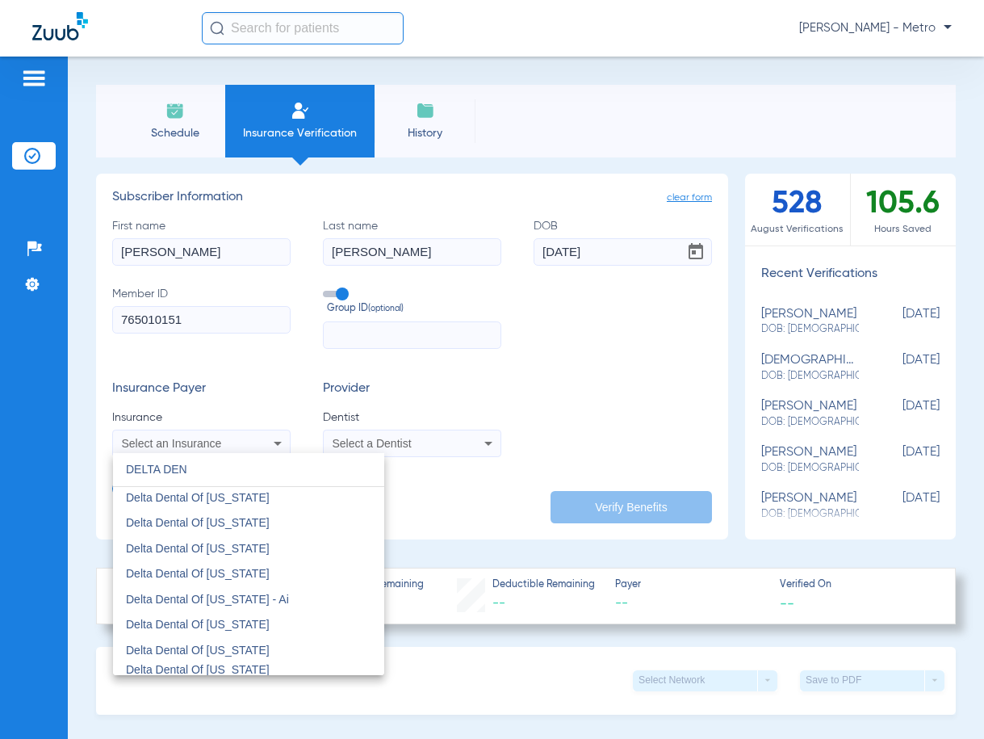
scroll to position [888, 0]
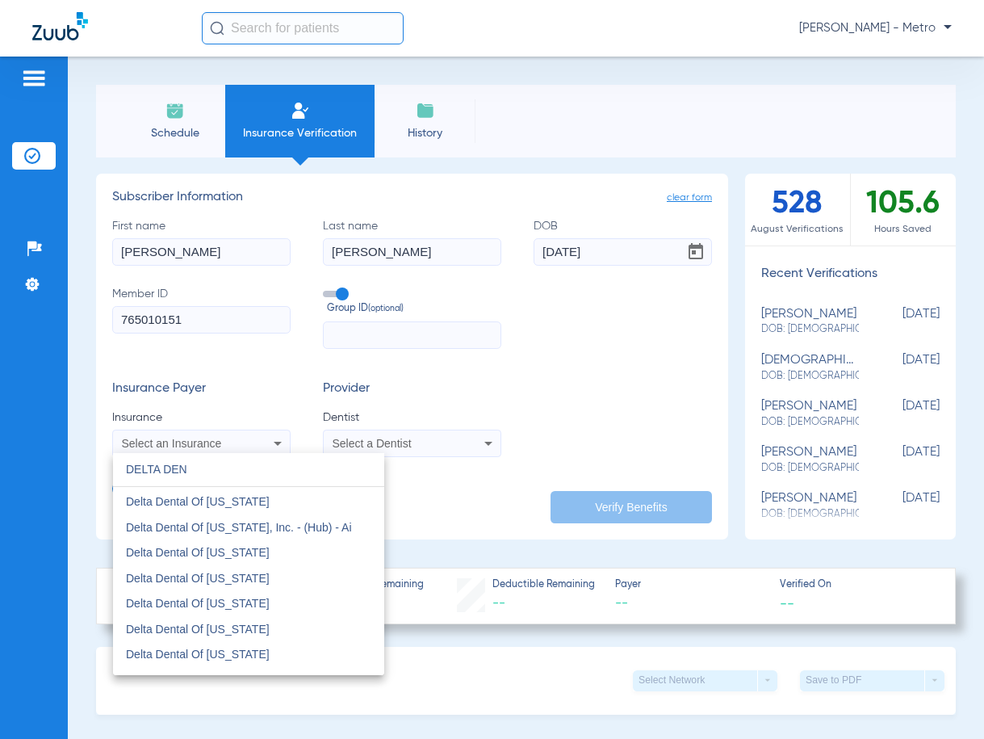
type input "DELTA DEN"
click at [300, 643] on mat-option "Delta Dental Of [US_STATE]" at bounding box center [248, 654] width 271 height 26
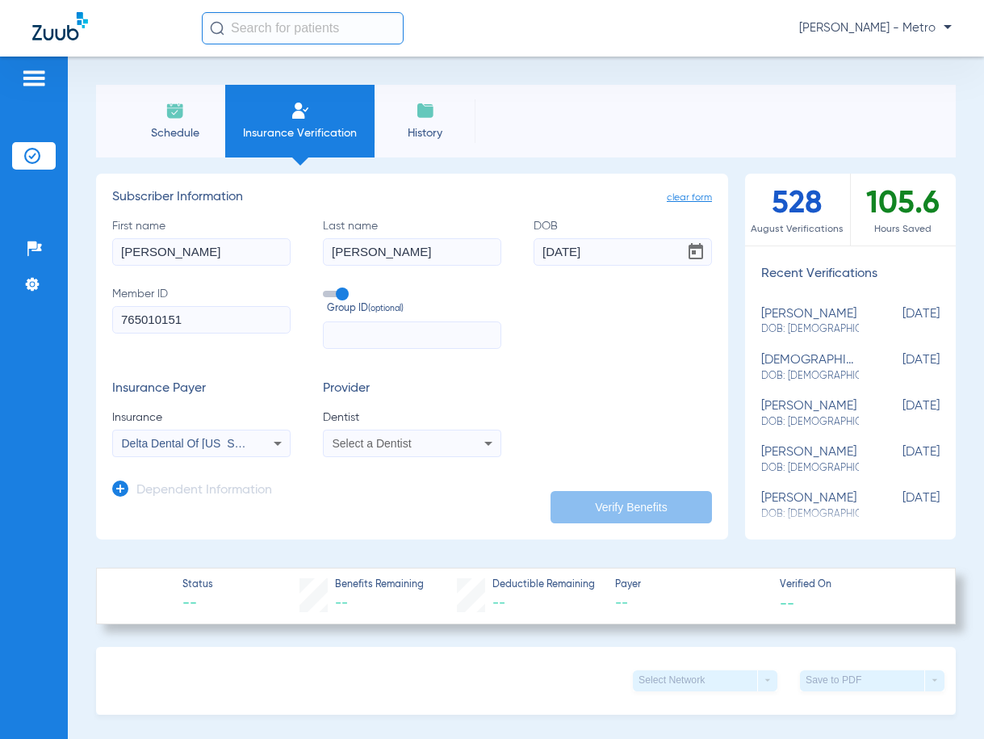
click at [360, 438] on span "Select a Dentist" at bounding box center [372, 443] width 79 height 13
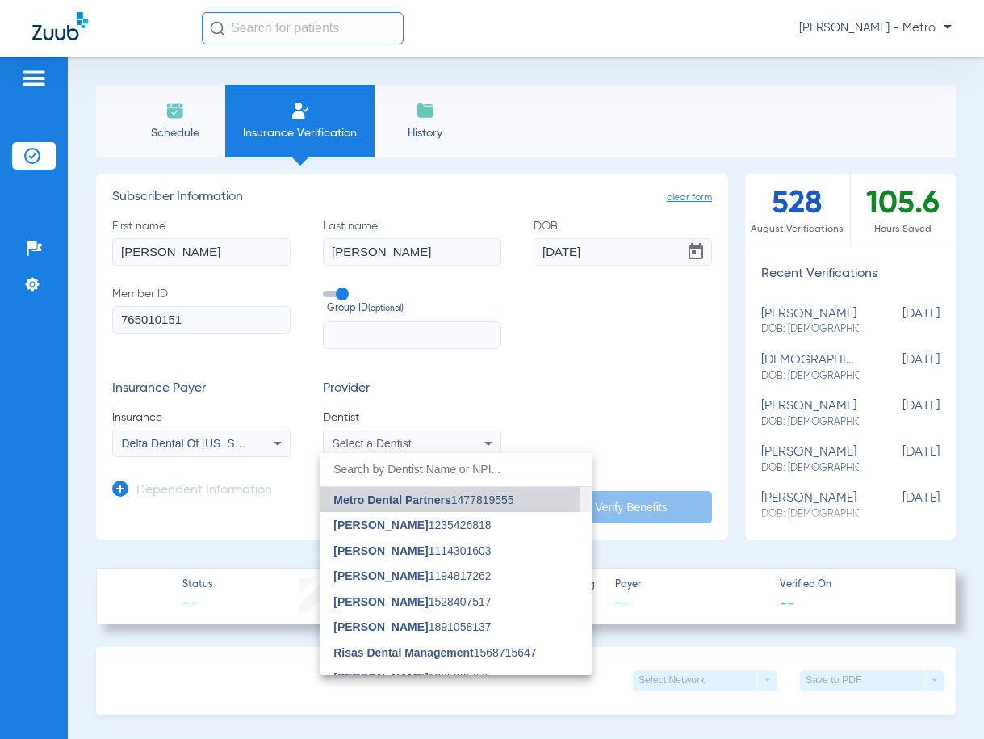
click at [383, 504] on span "Metro Dental Partners" at bounding box center [391, 499] width 117 height 13
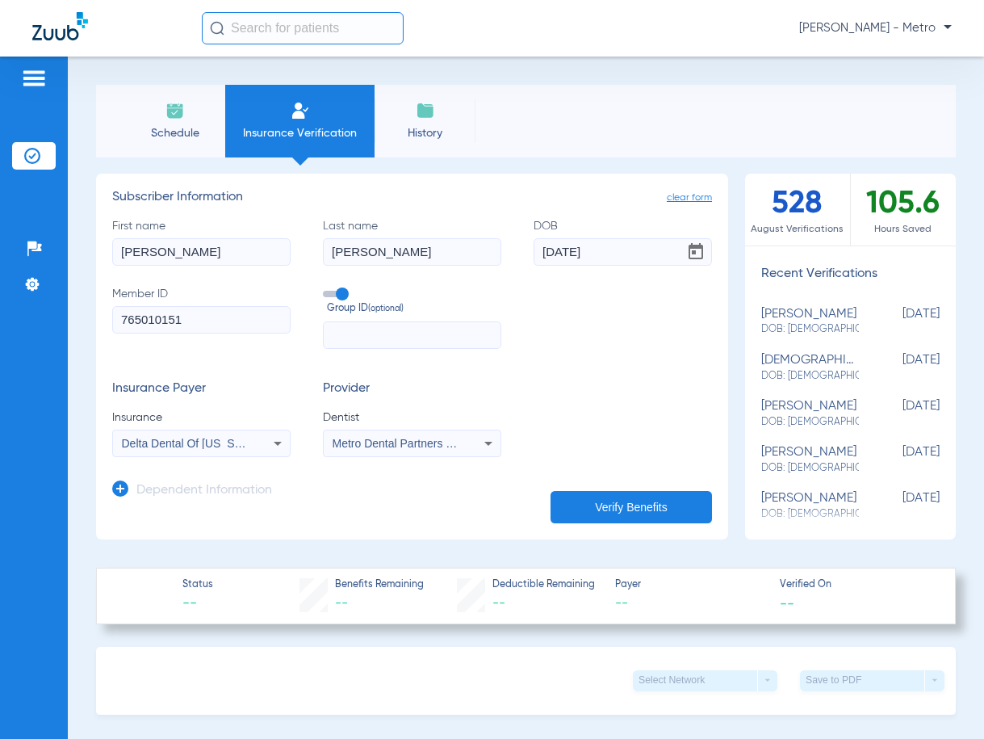
click at [613, 501] on button "Verify Benefits" at bounding box center [630, 507] width 161 height 32
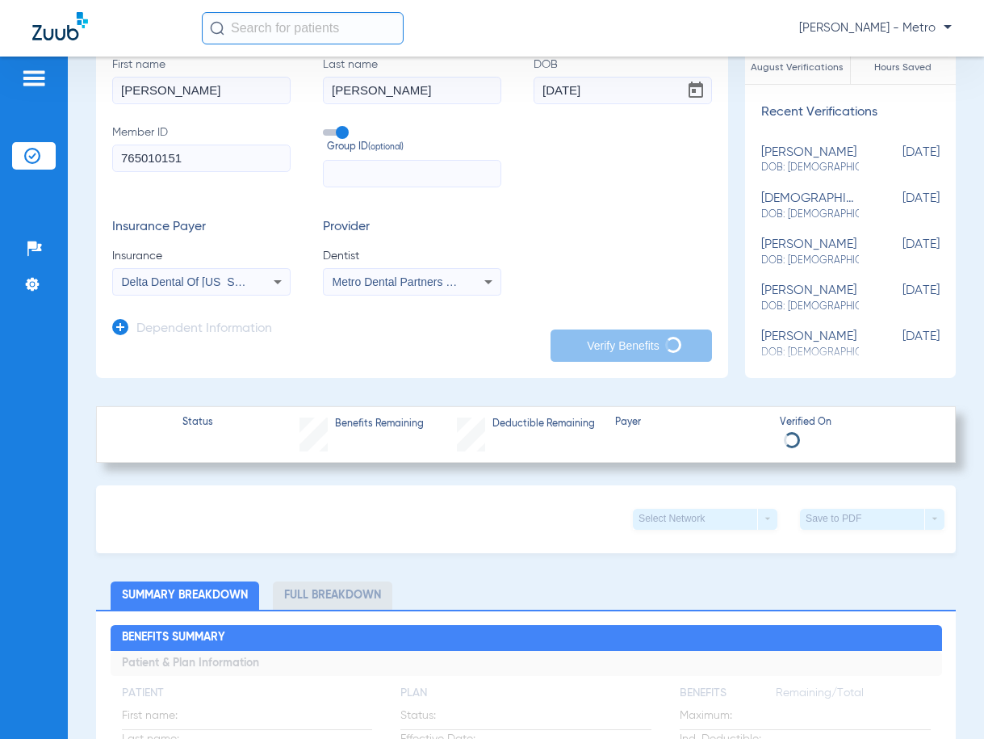
scroll to position [0, 0]
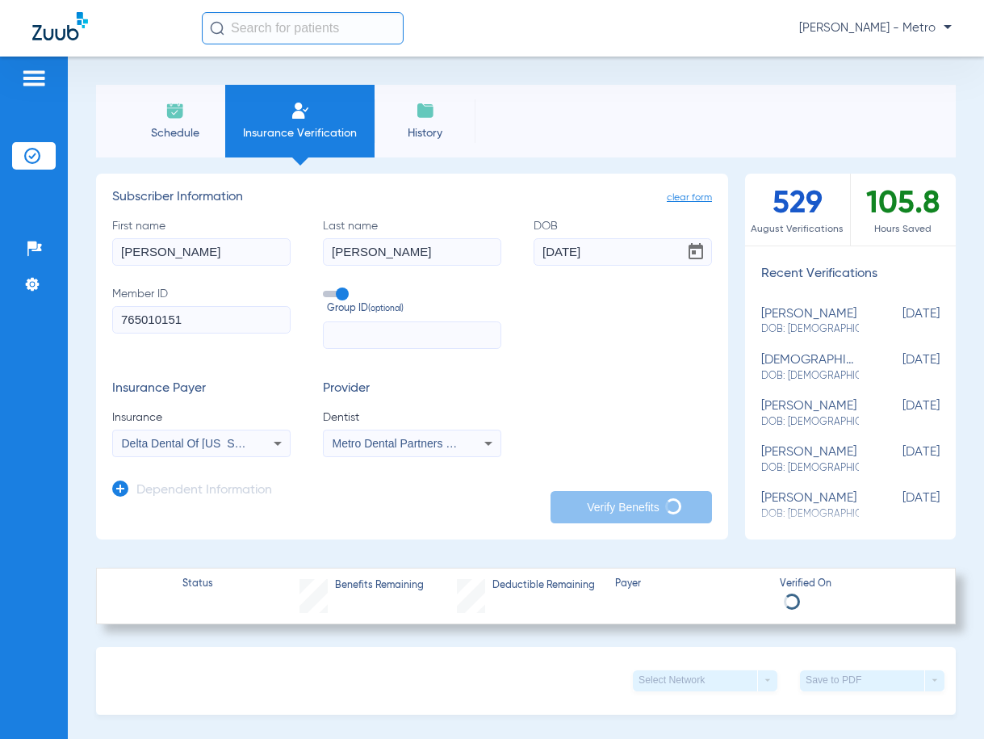
type input "[PERSON_NAME]"
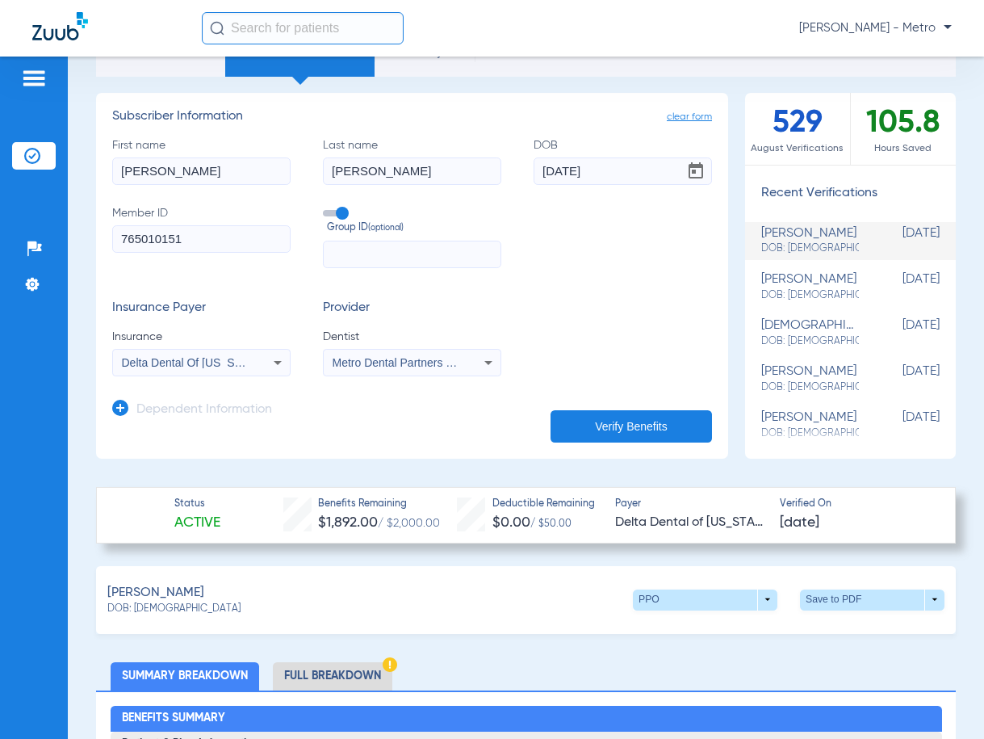
scroll to position [242, 0]
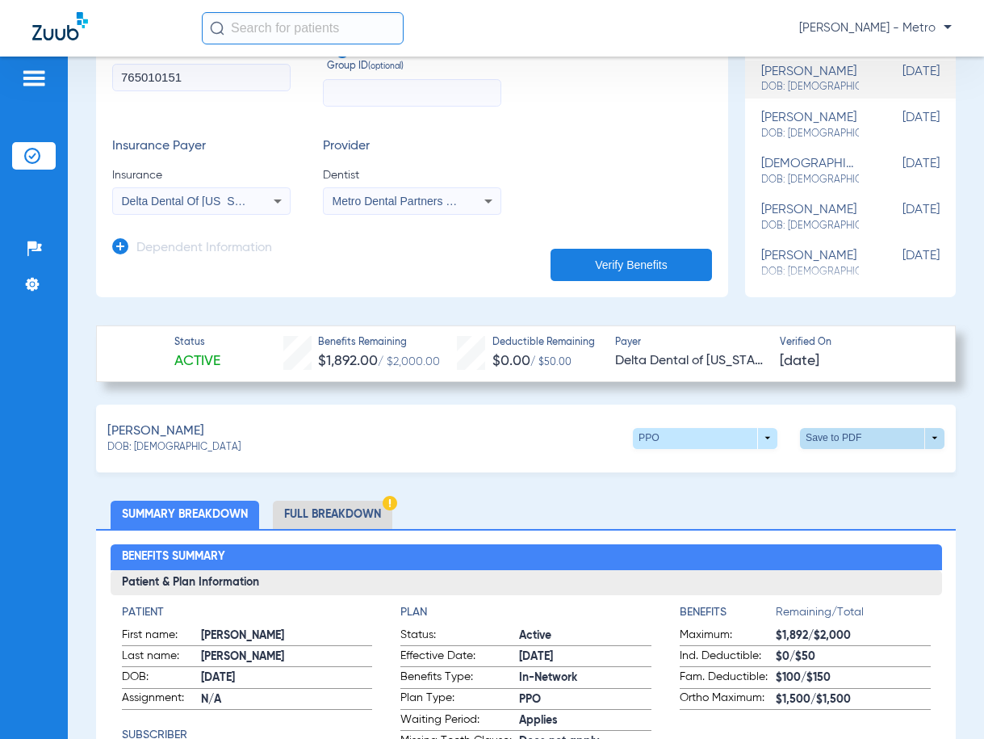
click at [856, 433] on span at bounding box center [872, 438] width 39 height 39
click at [742, 465] on span "Save to PDF" at bounding box center [739, 468] width 64 height 11
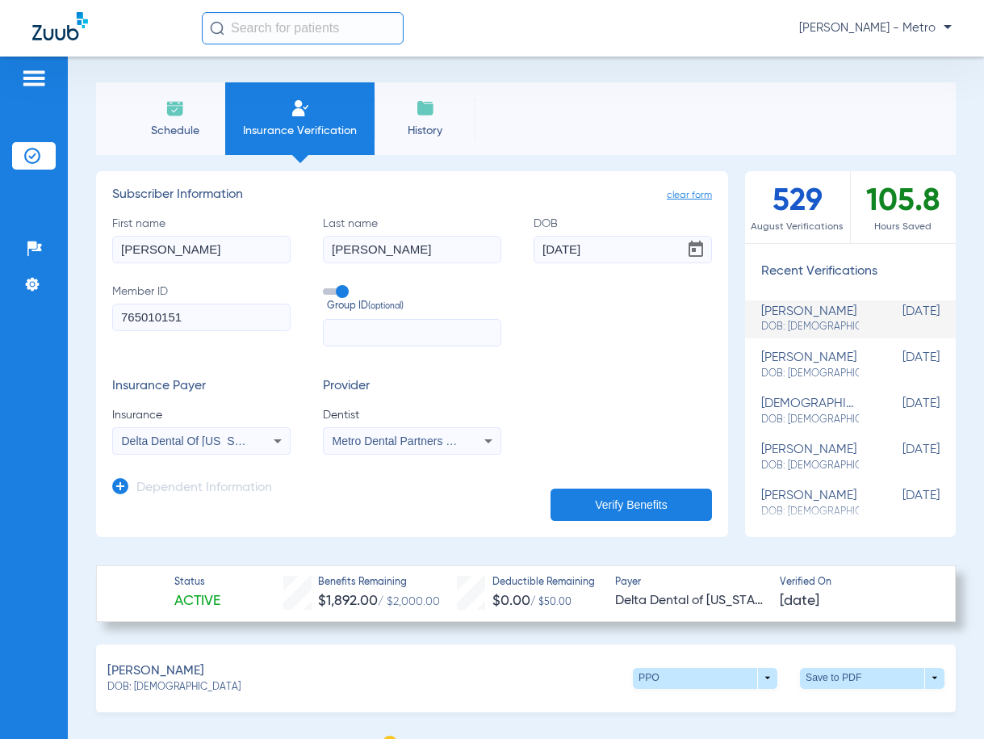
scroll to position [0, 0]
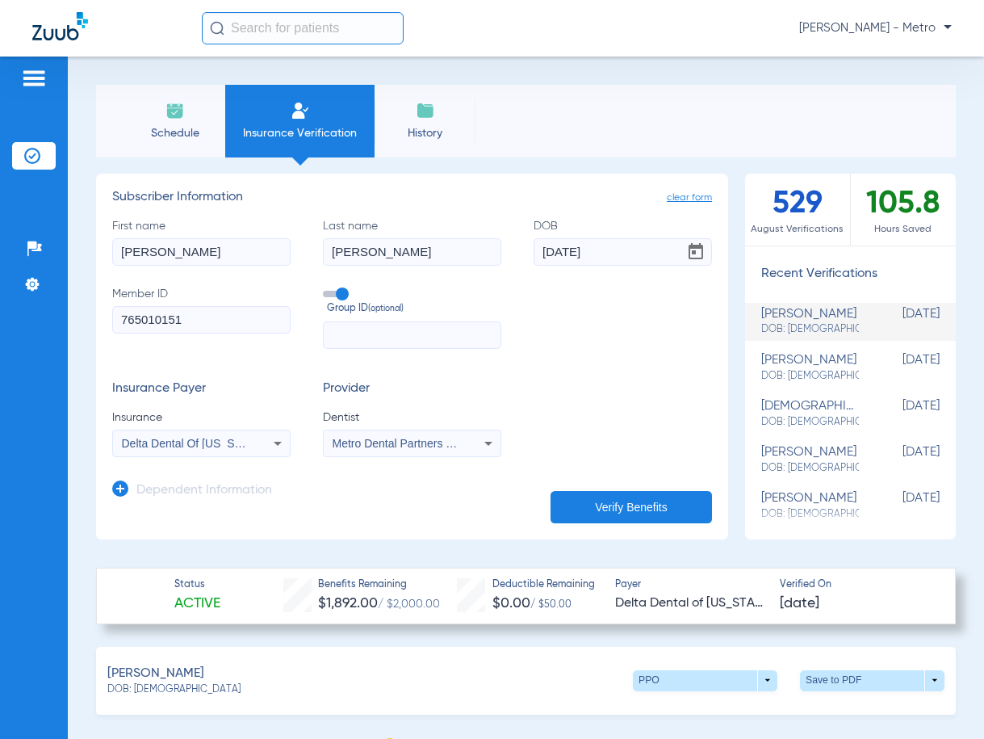
drag, startPoint x: 212, startPoint y: 250, endPoint x: 101, endPoint y: 264, distance: 112.2
click at [101, 264] on app-manual-verification-form "clear form Subscriber Information First name [PERSON_NAME] Last name [PERSON_NA…" at bounding box center [412, 357] width 632 height 366
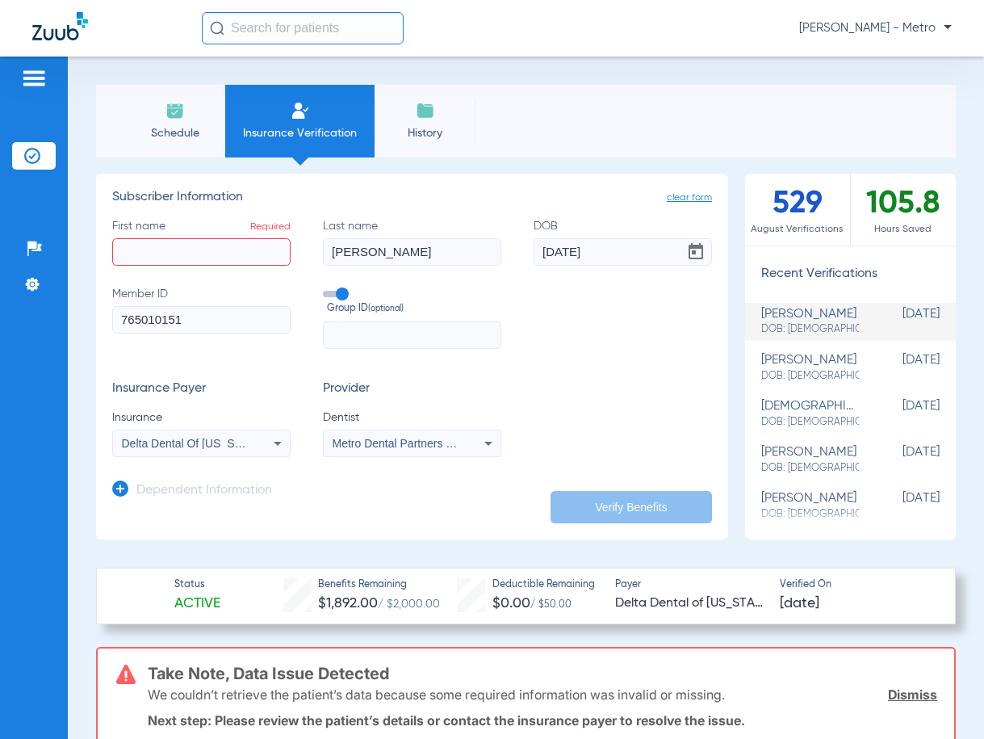
paste input "[PERSON_NAME]"
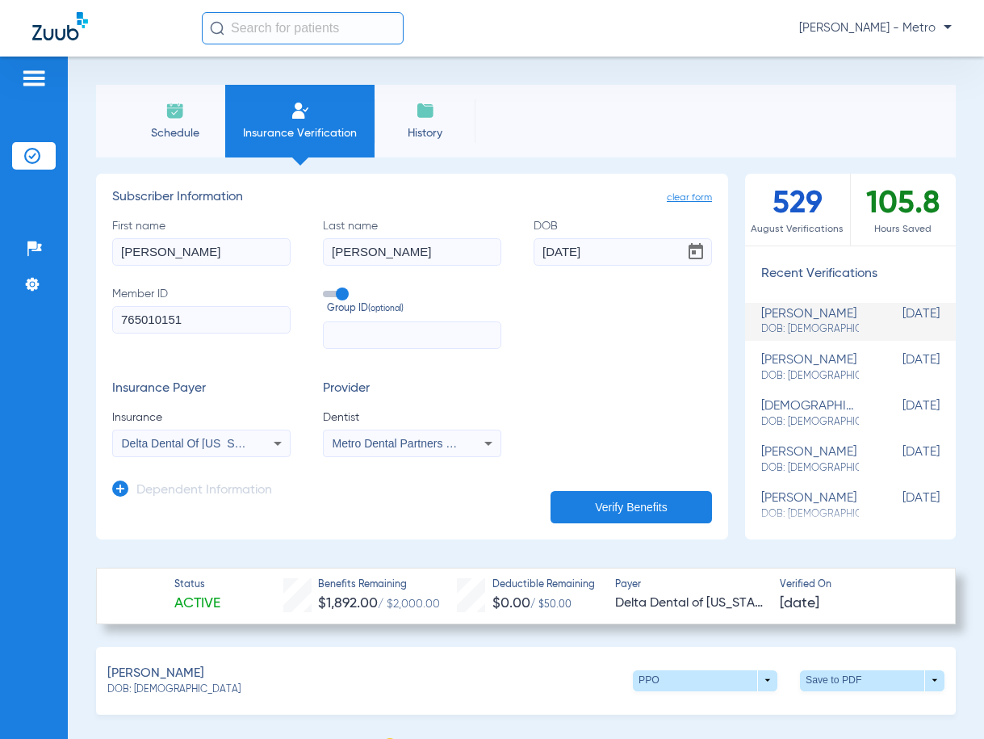
drag, startPoint x: 269, startPoint y: 256, endPoint x: 173, endPoint y: 251, distance: 96.2
click at [166, 251] on input "[PERSON_NAME]" at bounding box center [201, 251] width 178 height 27
type input "[PERSON_NAME]"
drag, startPoint x: 417, startPoint y: 255, endPoint x: 199, endPoint y: 270, distance: 218.4
click at [199, 270] on div "First name [PERSON_NAME] Last name [PERSON_NAME] DOB [DEMOGRAPHIC_DATA] Member …" at bounding box center [412, 283] width 600 height 131
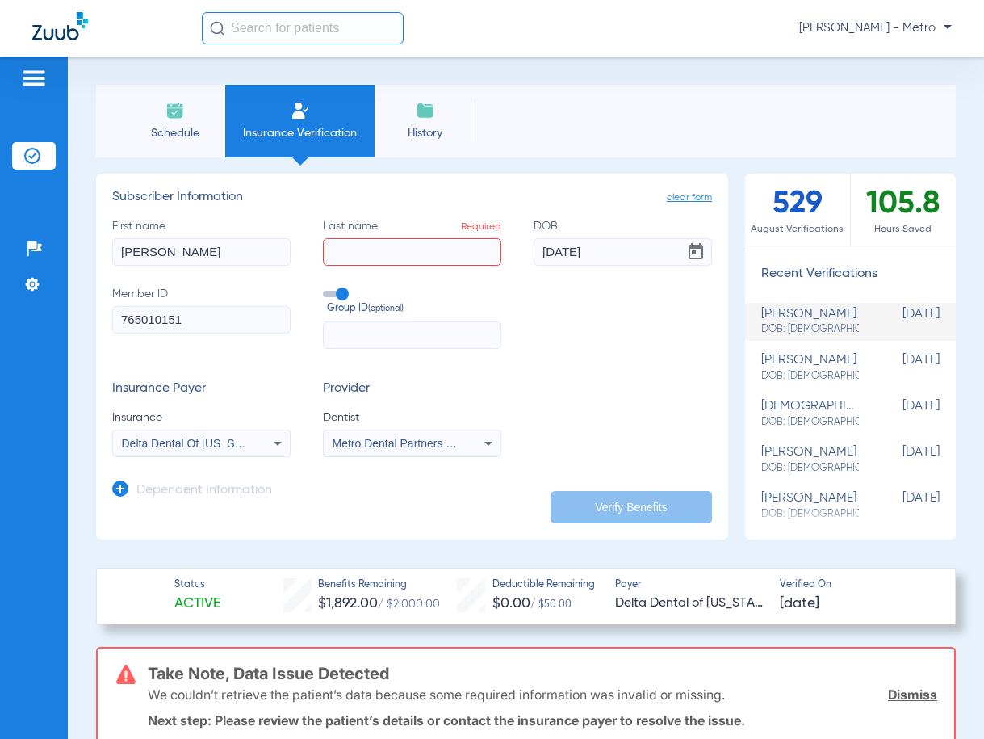
paste input "[PERSON_NAME]"
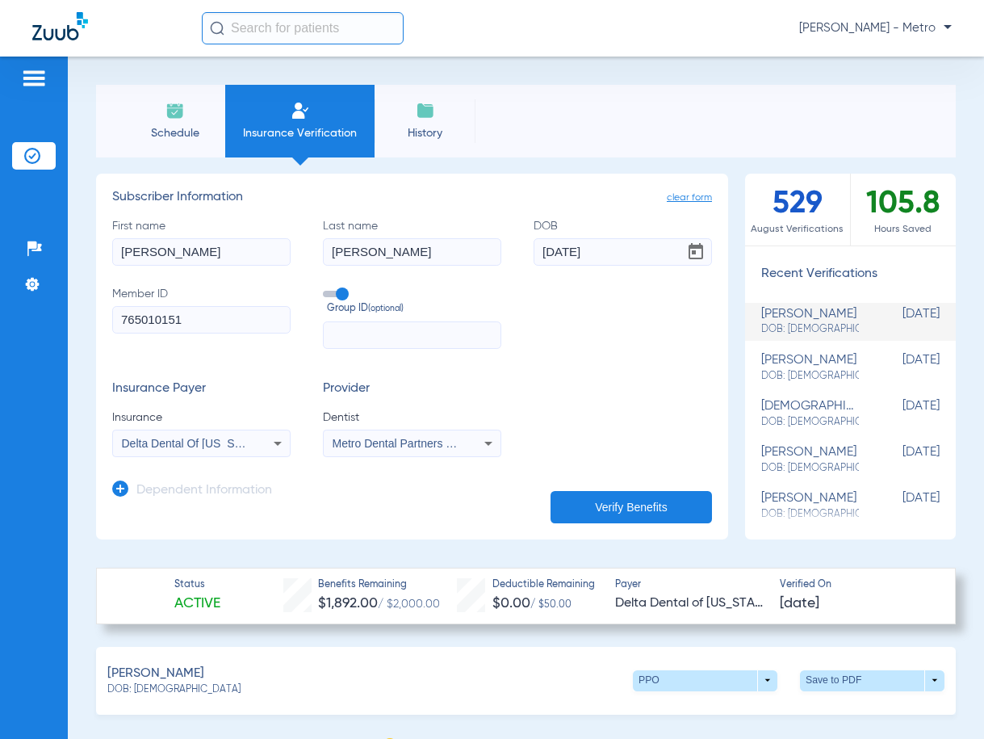
type input "[PERSON_NAME]"
drag, startPoint x: 642, startPoint y: 262, endPoint x: 531, endPoint y: 257, distance: 110.7
click at [534, 257] on input "[DATE]" at bounding box center [623, 251] width 178 height 27
type input "[DATE]"
drag, startPoint x: 205, startPoint y: 321, endPoint x: -83, endPoint y: 324, distance: 288.2
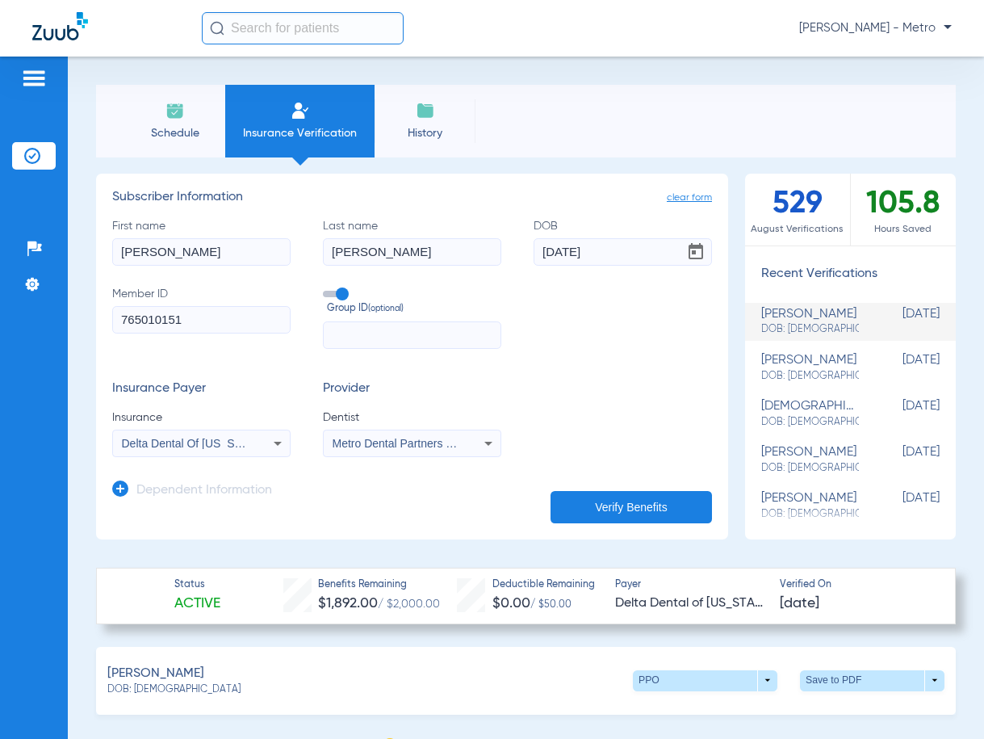
click at [0, 324] on html "[PERSON_NAME] - Metro Patients Insurance Verification Setup Help Center Setting…" at bounding box center [492, 369] width 984 height 739
paste input "U96371492"
type input "U96371492"
click at [212, 445] on span "Delta Dental Of [US_STATE]" at bounding box center [194, 443] width 144 height 13
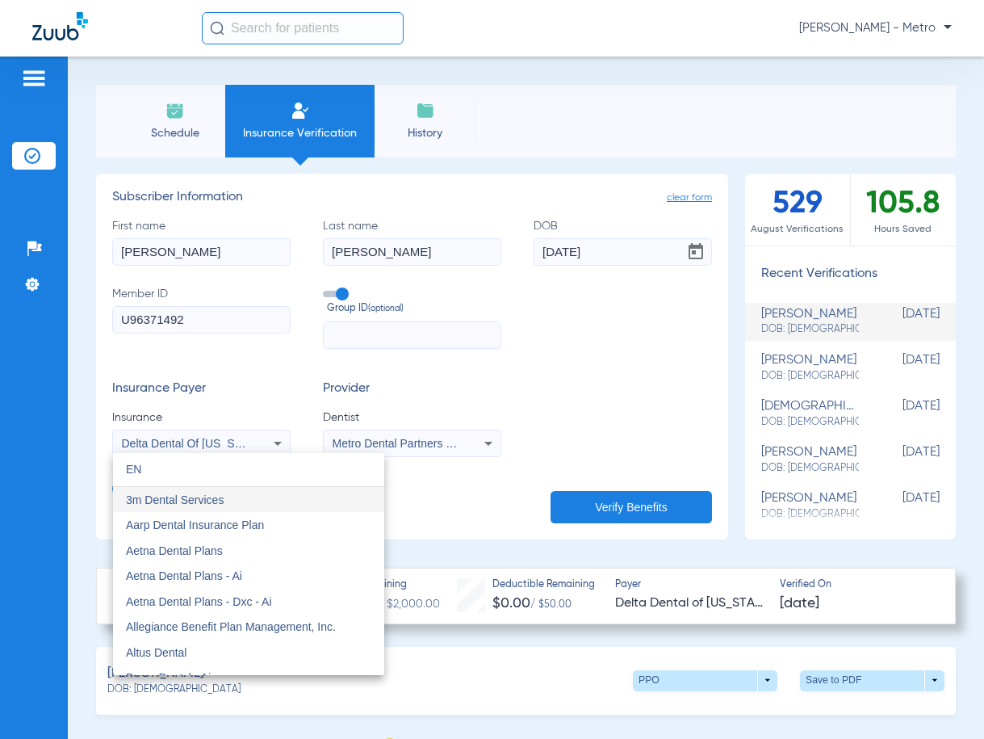
type input "E"
